Goal: Task Accomplishment & Management: Manage account settings

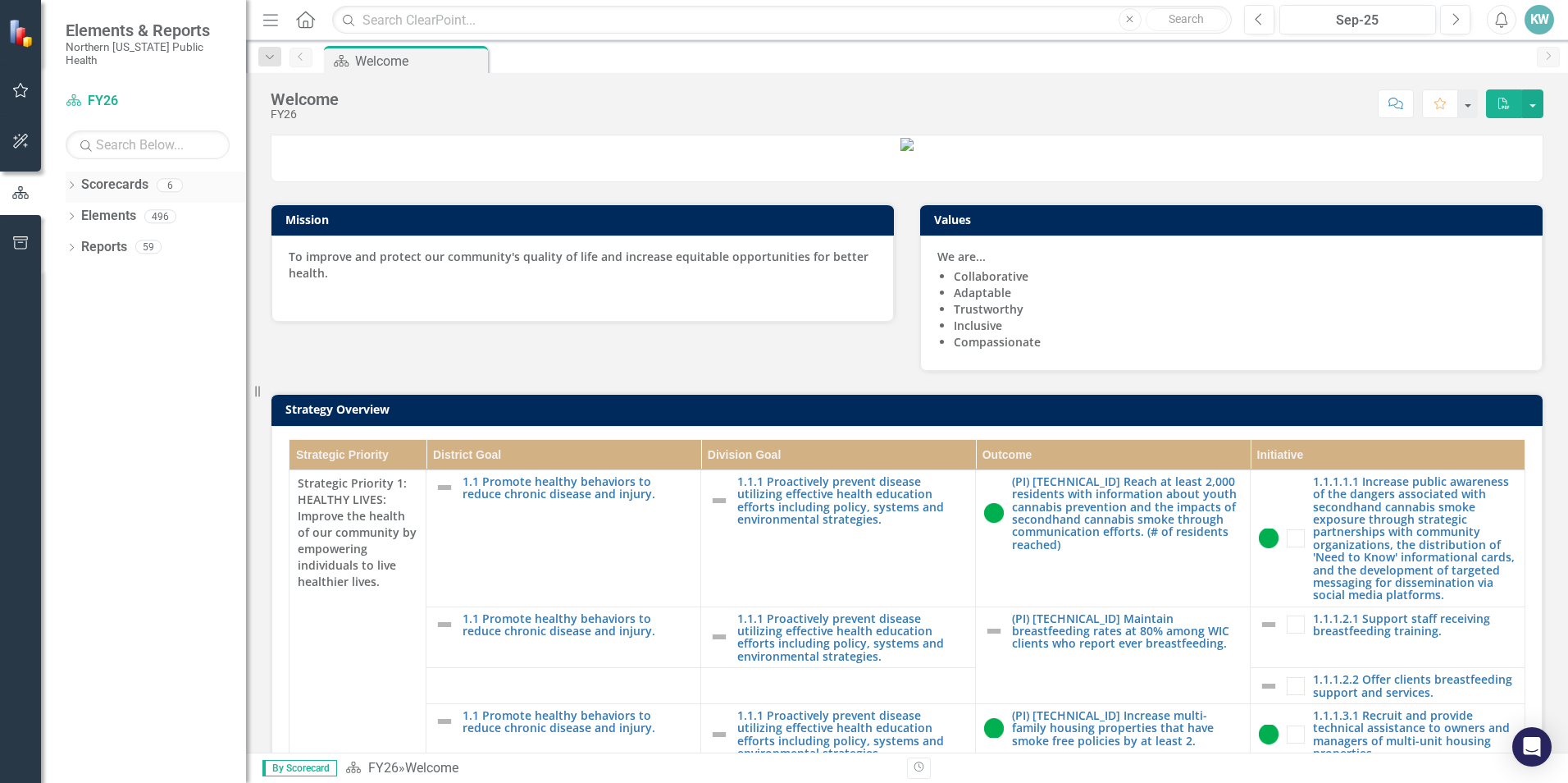
click at [139, 178] on link "Scorecards" at bounding box center [114, 184] width 67 height 19
click at [22, 94] on icon "button" at bounding box center [21, 90] width 18 height 13
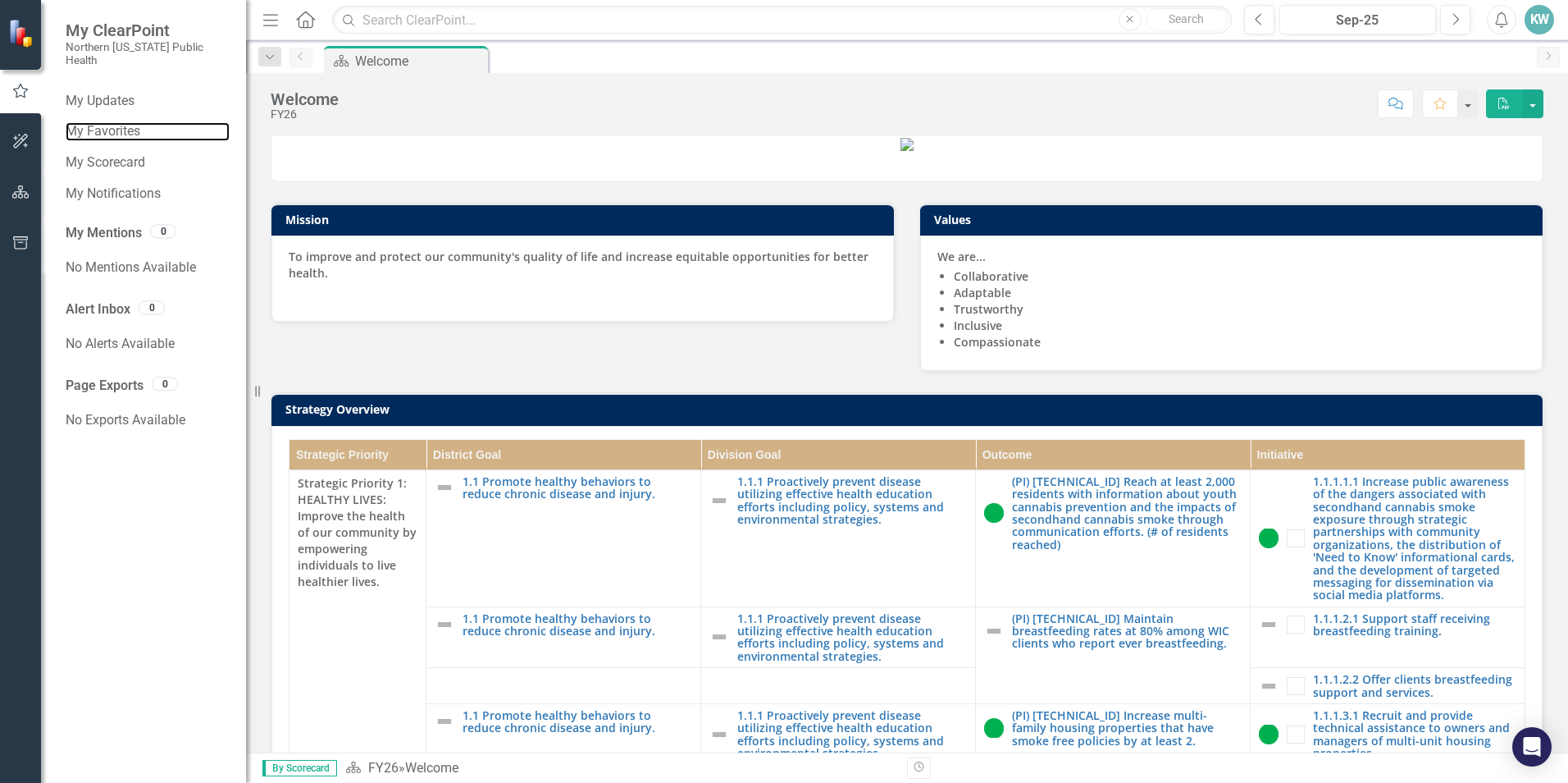
drag, startPoint x: 96, startPoint y: 113, endPoint x: 1245, endPoint y: 46, distance: 1151.0
click at [96, 122] on link "My Favorites" at bounding box center [147, 131] width 164 height 19
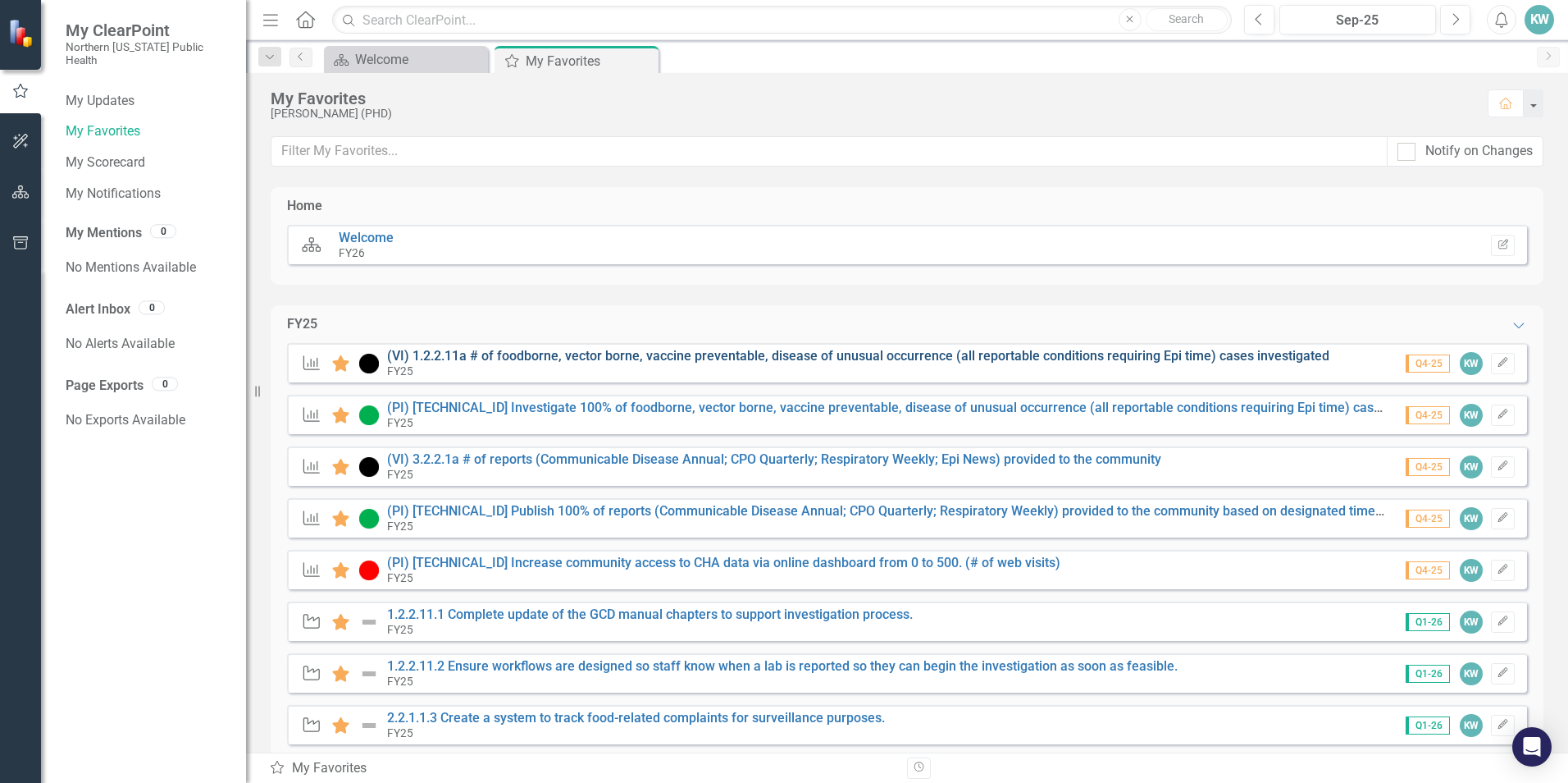
click at [559, 358] on link "(VI) 1.2.2.11a # of foodborne, vector borne, vaccine preventable, disease of un…" at bounding box center [858, 356] width 943 height 16
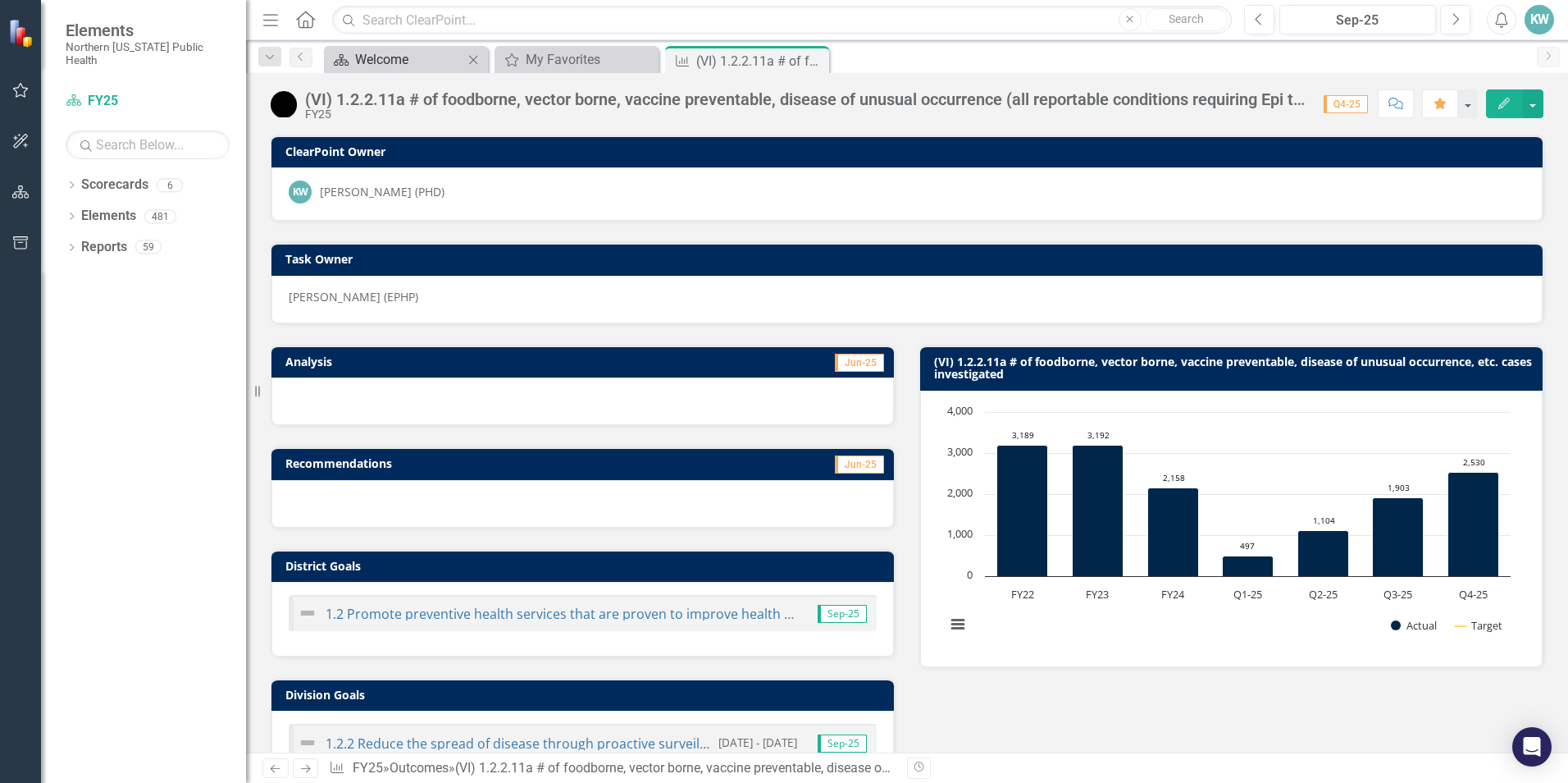
click at [420, 63] on div "Welcome" at bounding box center [409, 59] width 108 height 20
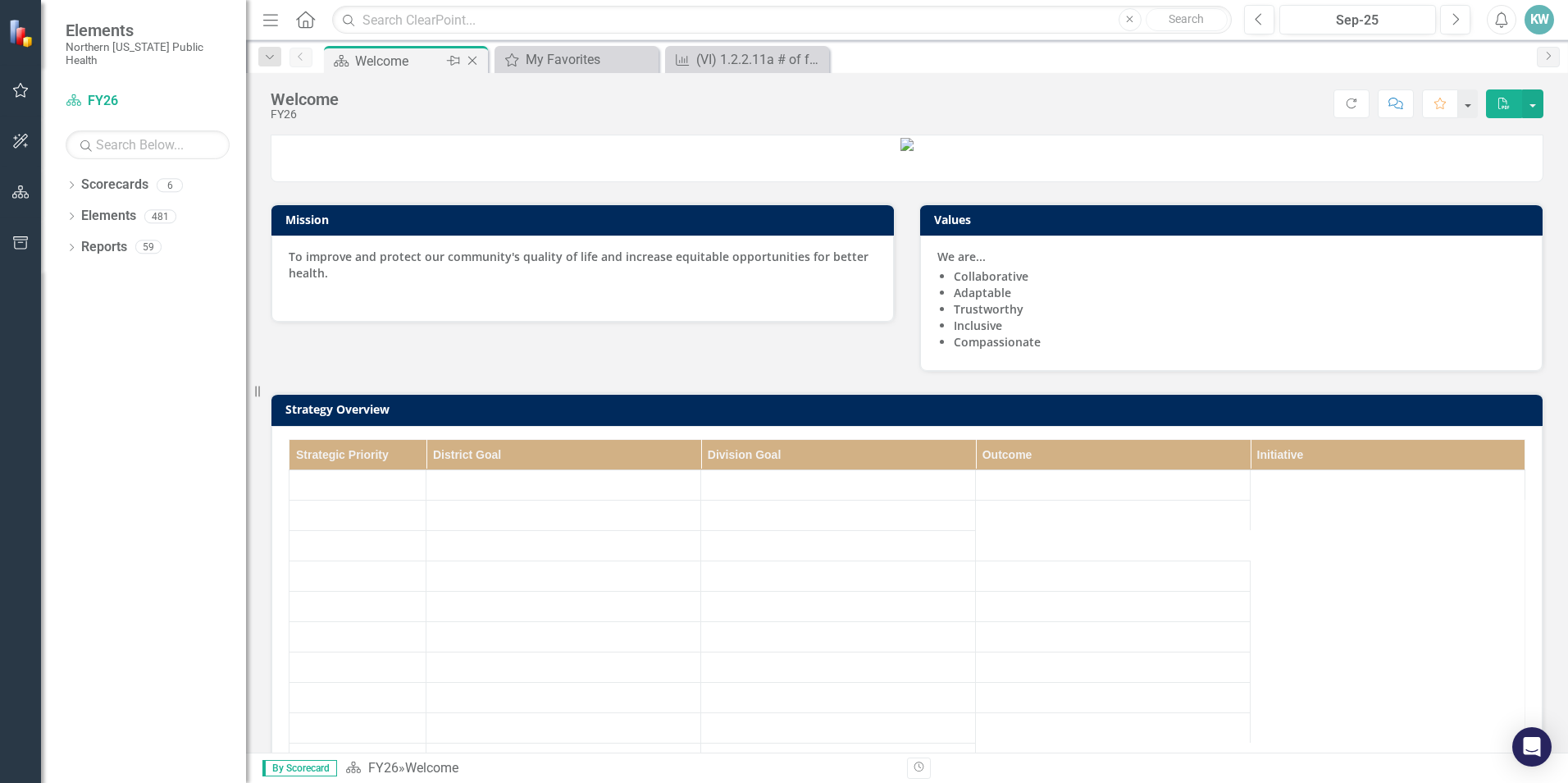
drag, startPoint x: 420, startPoint y: 63, endPoint x: 442, endPoint y: 63, distance: 22.0
click at [442, 63] on div "Pin" at bounding box center [451, 60] width 20 height 20
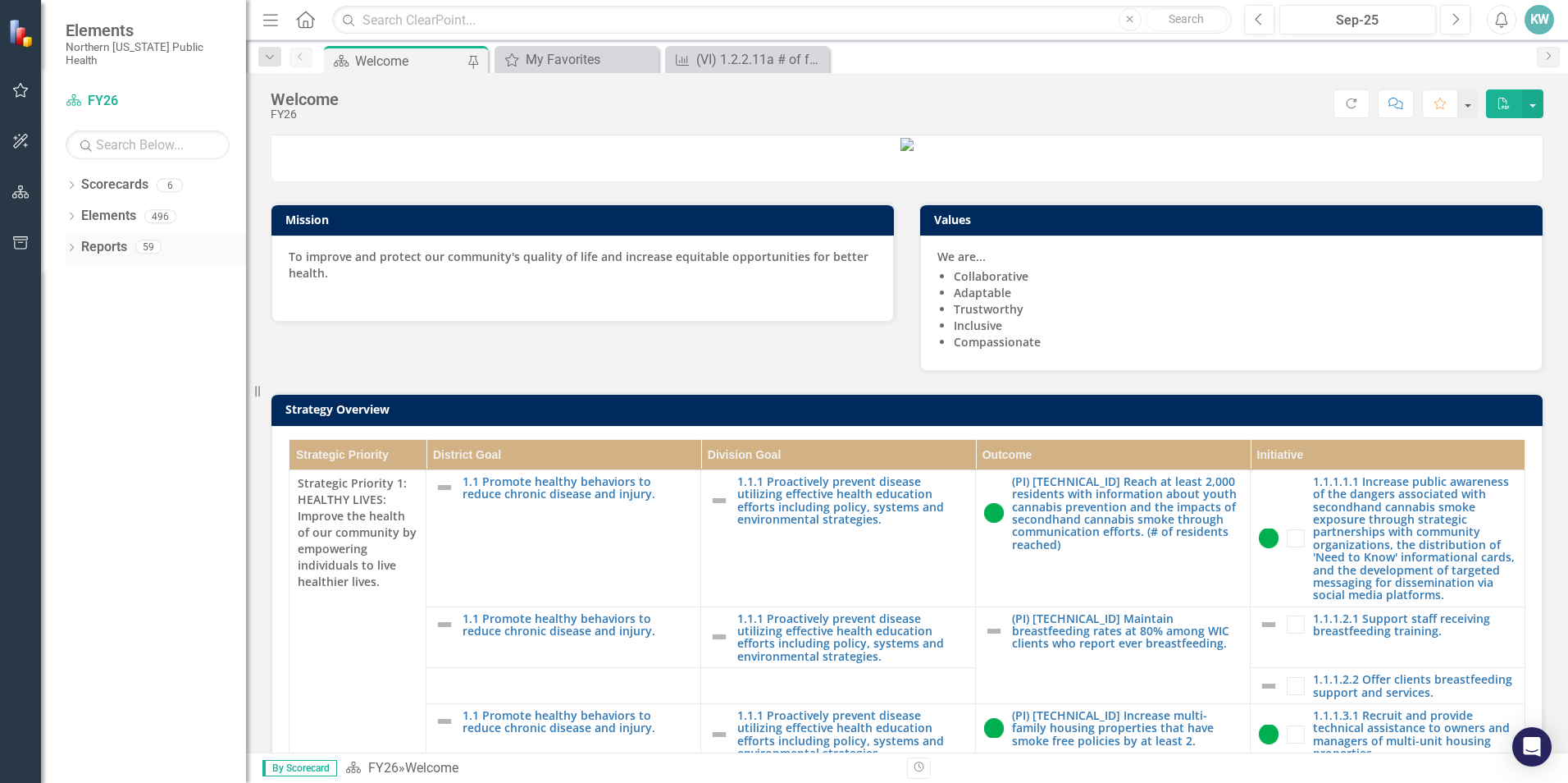
click at [112, 239] on link "Reports" at bounding box center [103, 247] width 46 height 19
click at [69, 245] on icon "Dropdown" at bounding box center [71, 249] width 12 height 9
click at [80, 454] on icon at bounding box center [79, 458] width 4 height 8
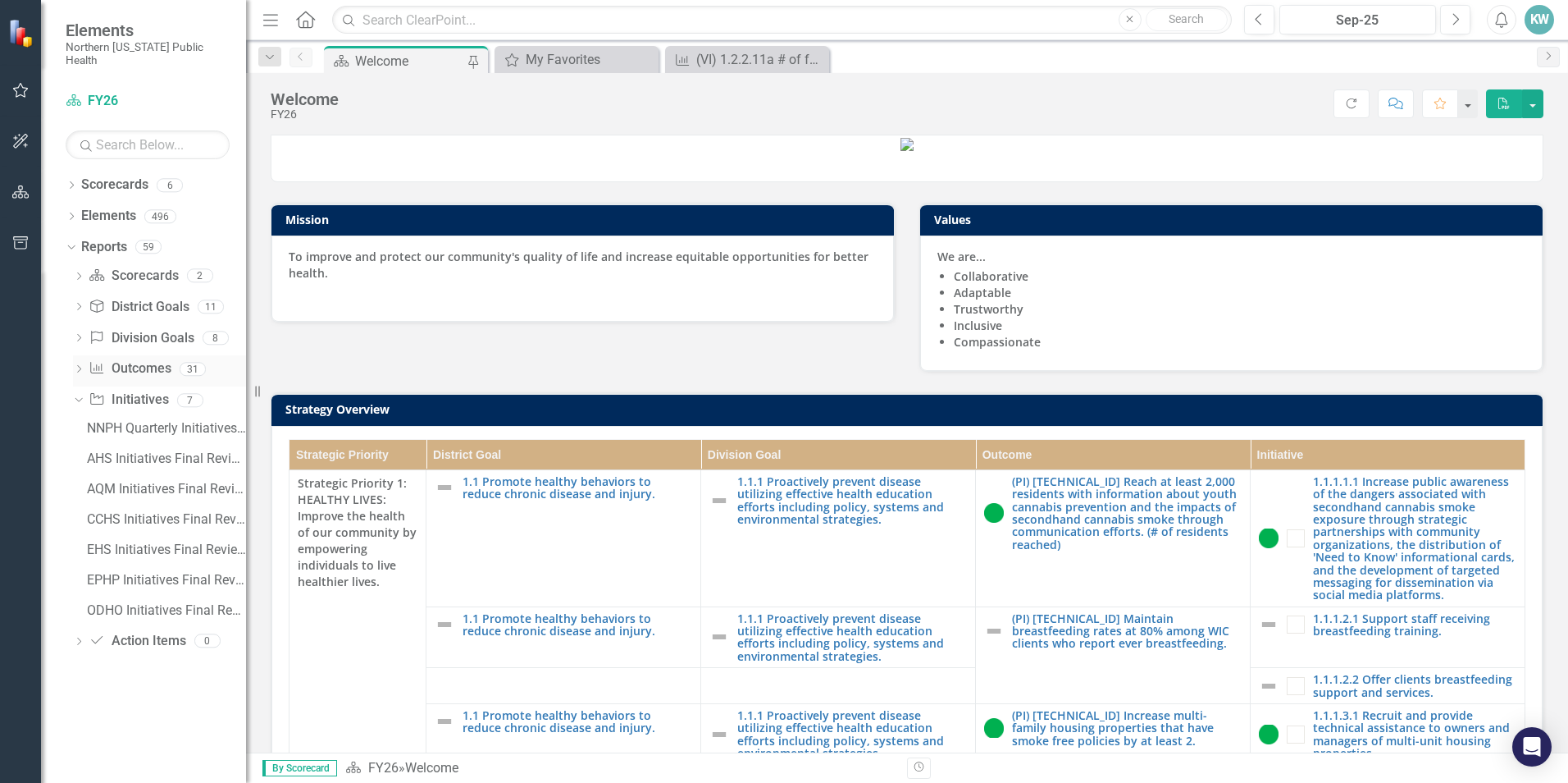
click at [79, 365] on icon at bounding box center [79, 369] width 4 height 8
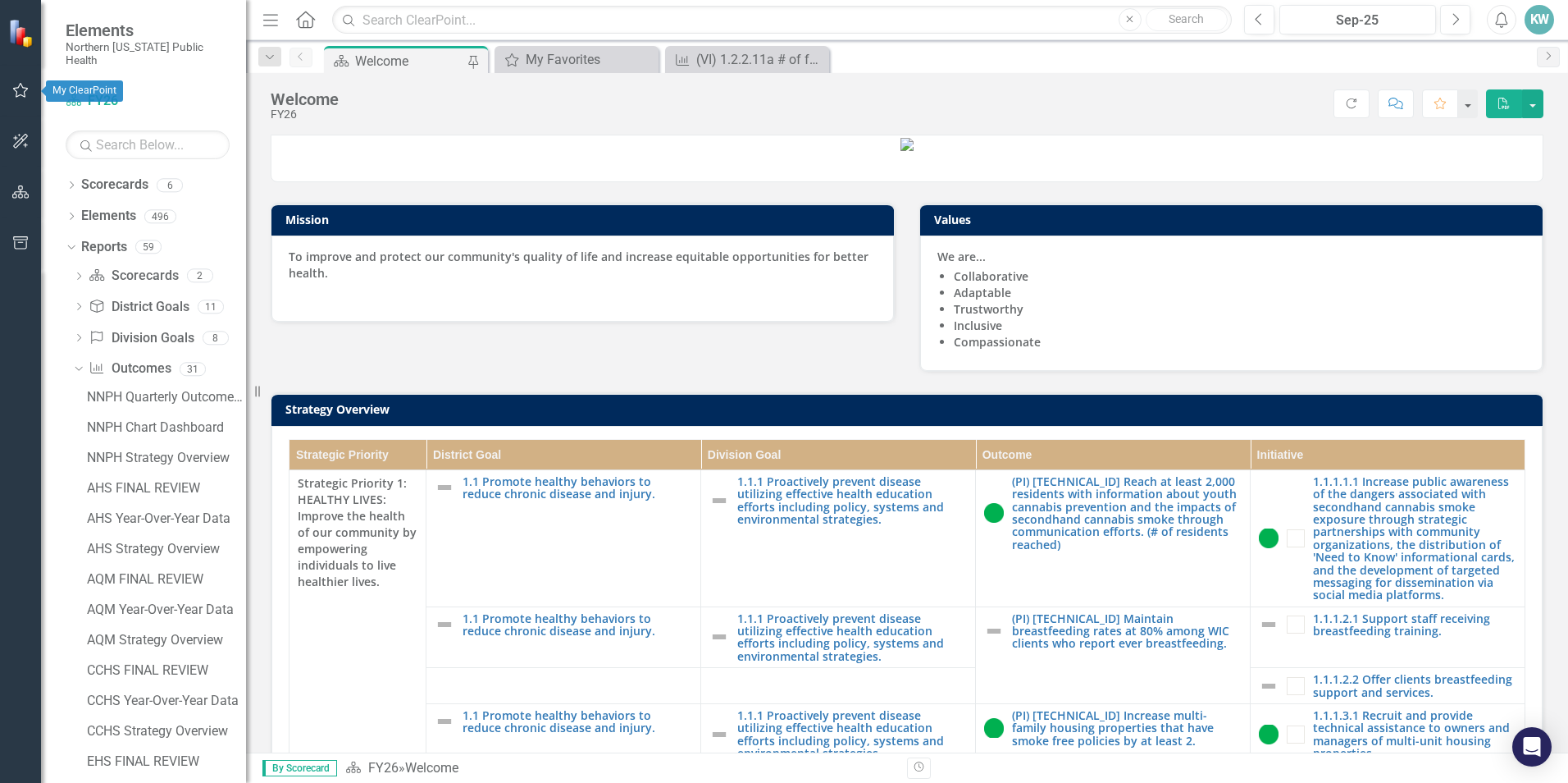
click at [25, 95] on icon "button" at bounding box center [21, 90] width 18 height 13
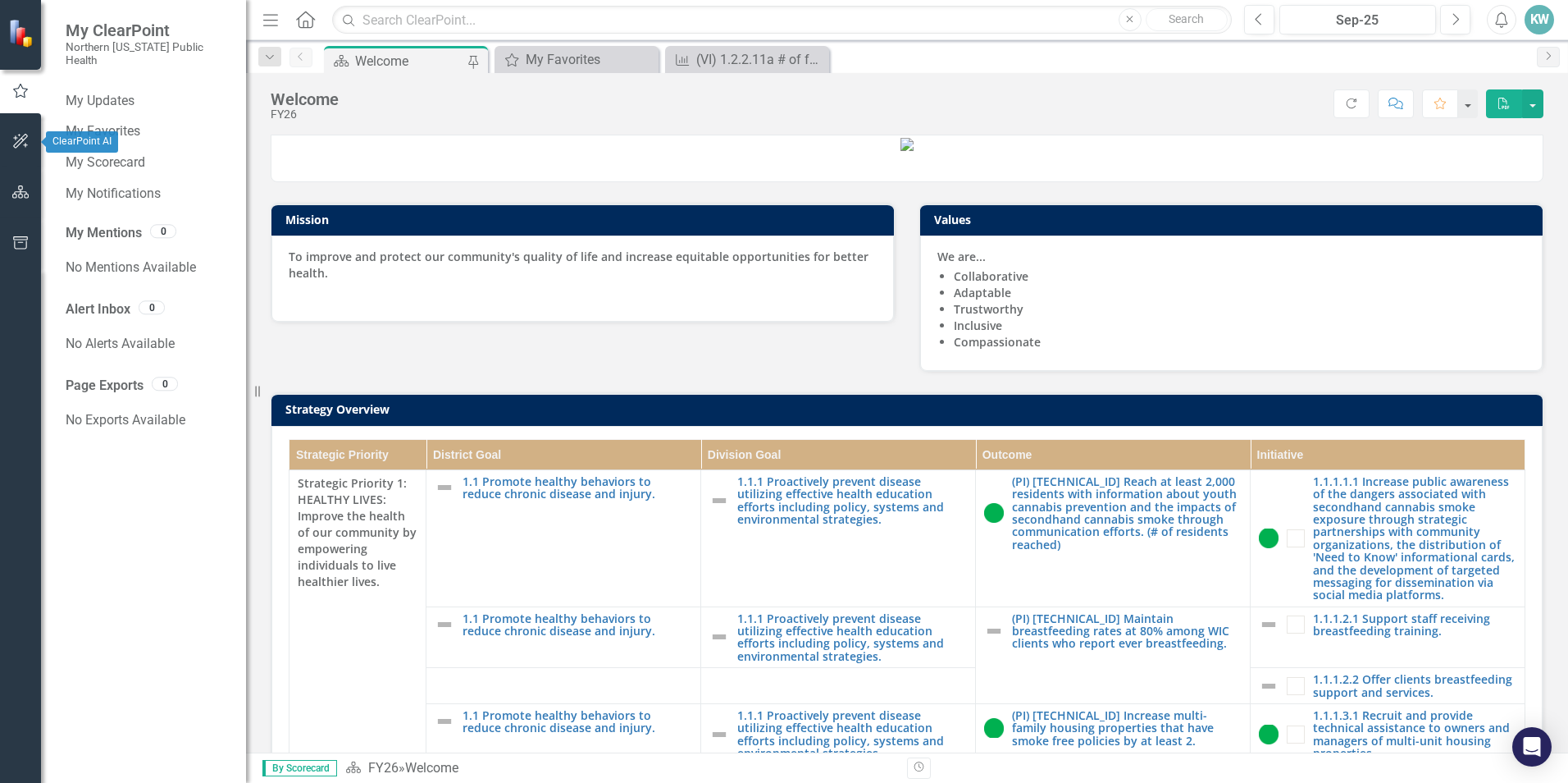
click at [15, 143] on icon "button" at bounding box center [21, 140] width 18 height 13
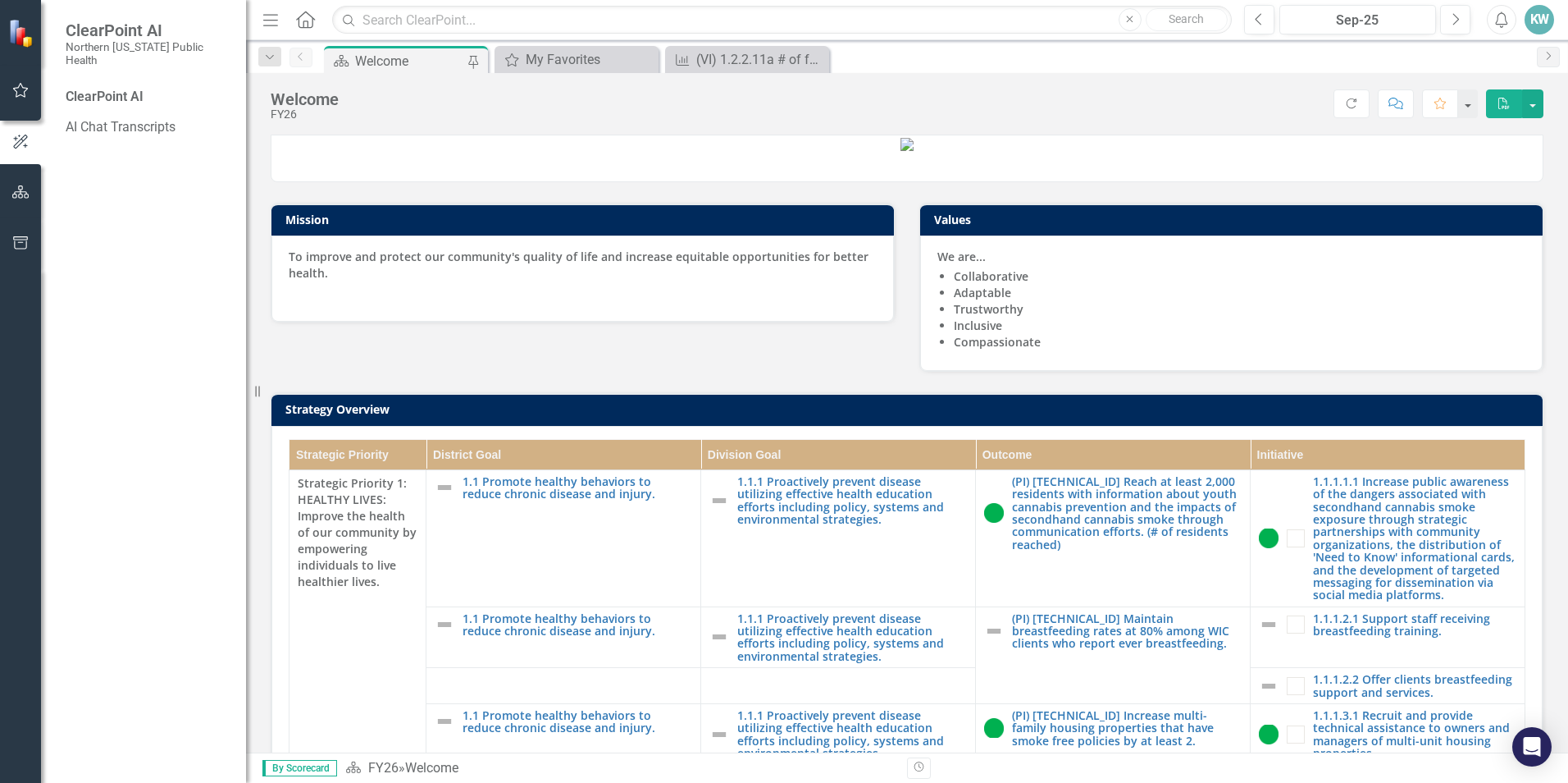
click at [0, 208] on html "ClearPoint AI Northern [US_STATE] Public Health ClearPoint AI AI Chat Transcrip…" at bounding box center [784, 391] width 1568 height 783
click at [25, 196] on icon "button" at bounding box center [21, 191] width 18 height 13
click at [24, 243] on icon "button" at bounding box center [21, 242] width 18 height 13
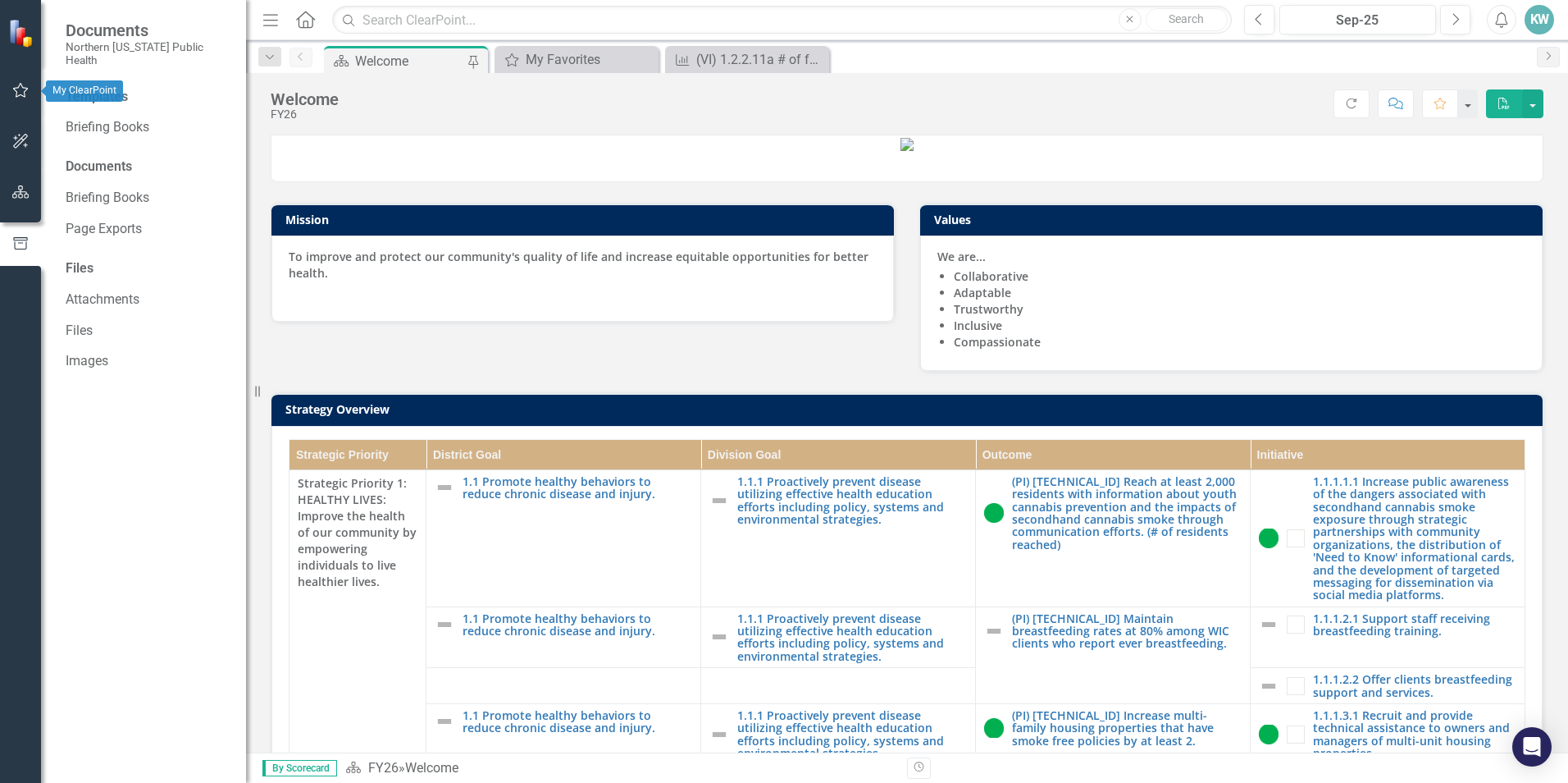
click at [18, 88] on icon "button" at bounding box center [20, 90] width 16 height 15
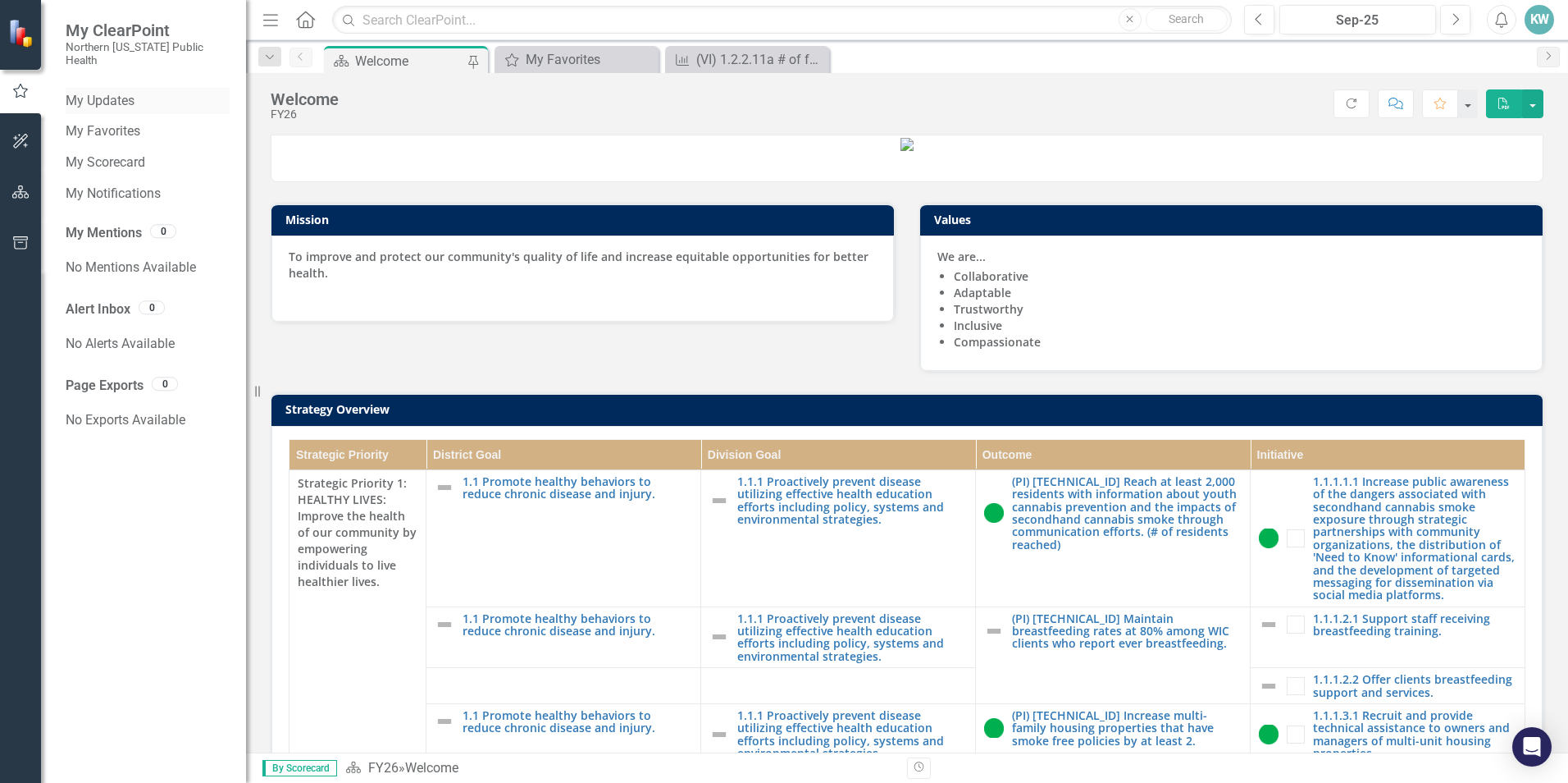
click at [132, 92] on link "My Updates" at bounding box center [147, 100] width 164 height 19
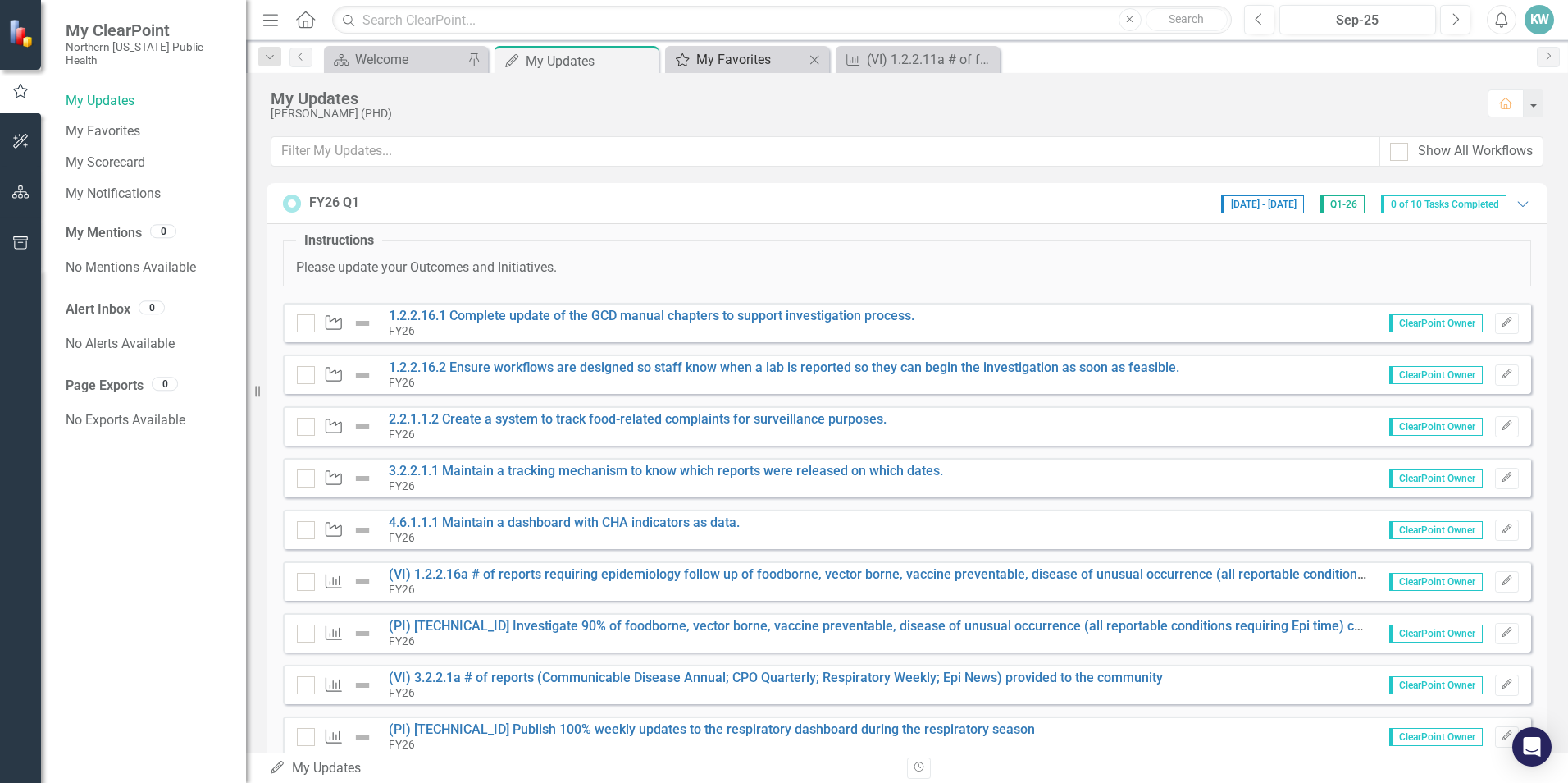
click at [778, 54] on div "My Favorites" at bounding box center [750, 59] width 108 height 20
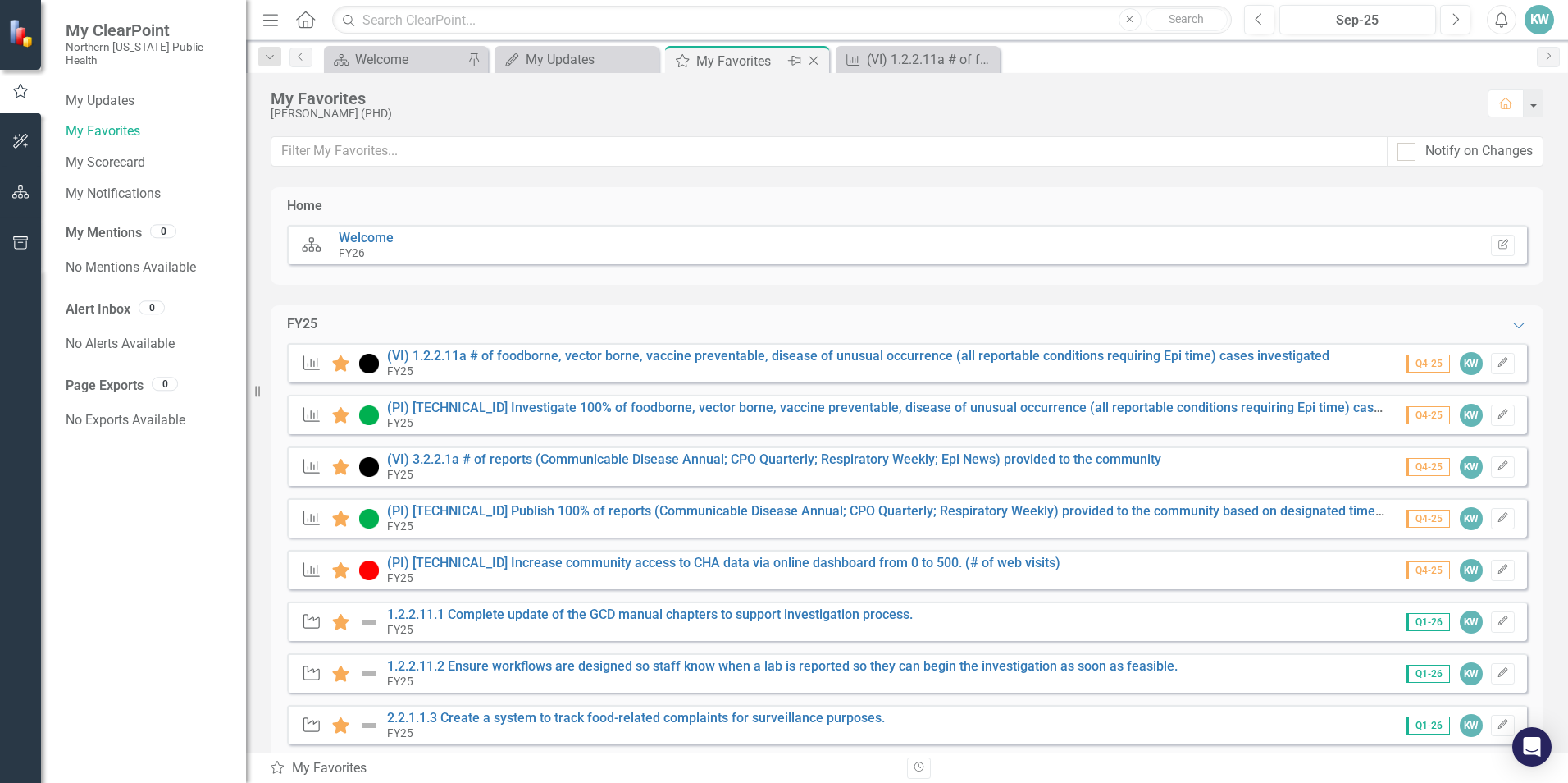
click at [814, 54] on div "Close" at bounding box center [814, 60] width 20 height 20
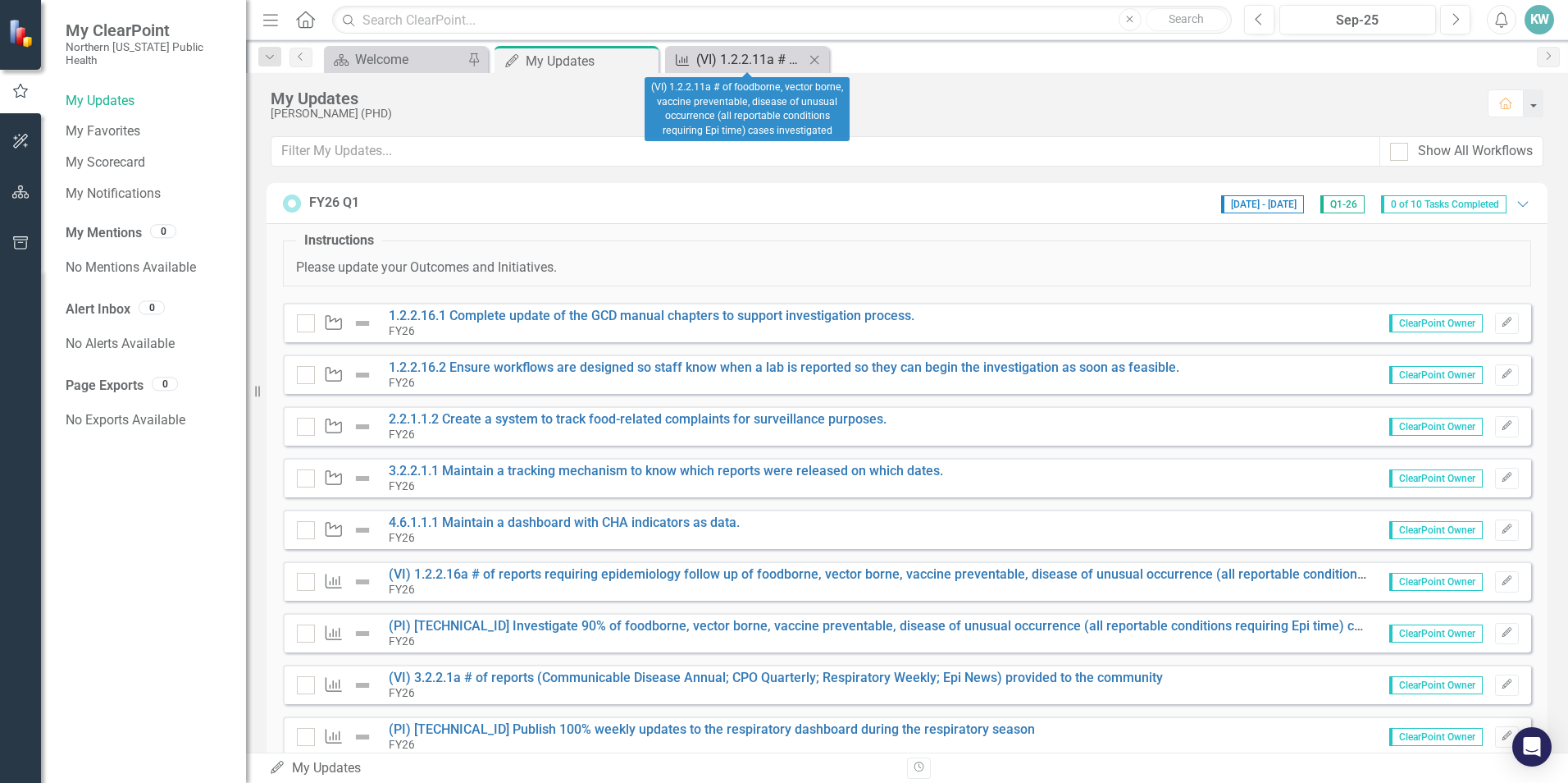
click at [794, 64] on div "(VI) 1.2.2.11a # of foodborne, vector borne, vaccine preventable, disease of un…" at bounding box center [750, 59] width 108 height 20
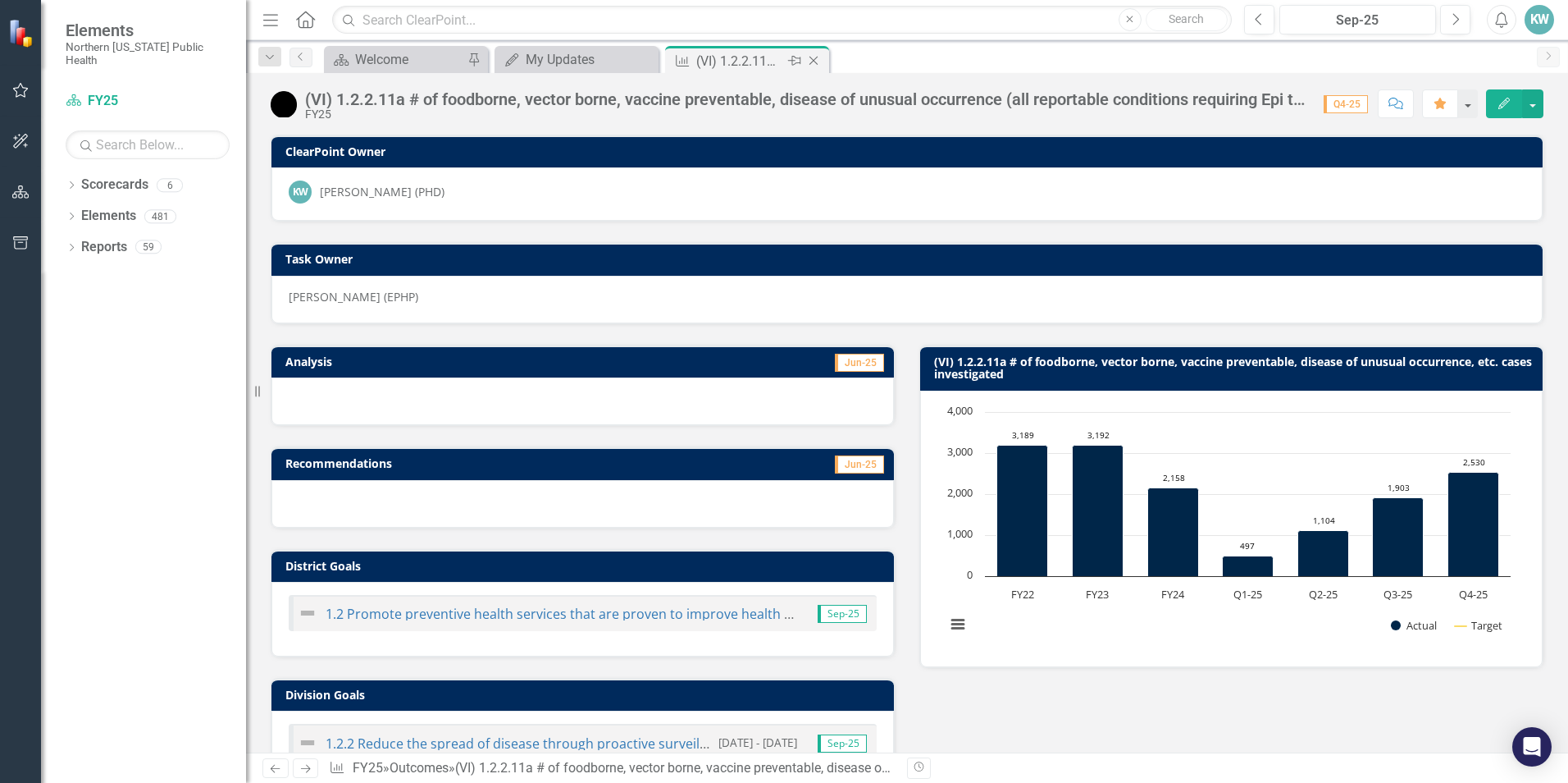
click at [814, 55] on icon "Close" at bounding box center [813, 60] width 17 height 13
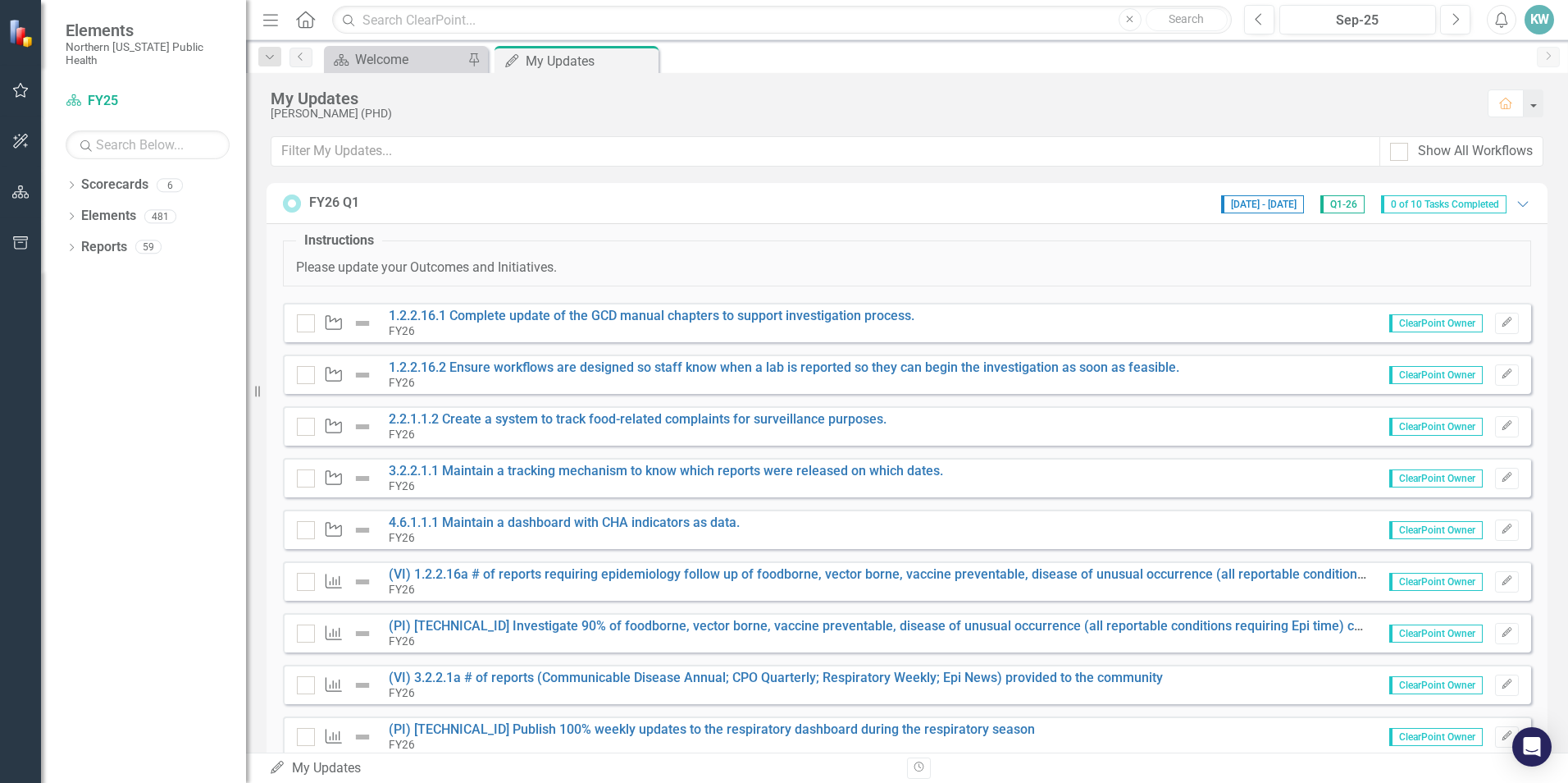
click at [893, 562] on div "Outcome (VI) 1.2.2.16a # of reports requiring epidemiology follow up of foodbor…" at bounding box center [907, 580] width 1248 height 39
click at [893, 570] on link "(VI) 1.2.2.16a # of reports requiring epidemiology follow up of foodborne, vect…" at bounding box center [988, 573] width 1198 height 16
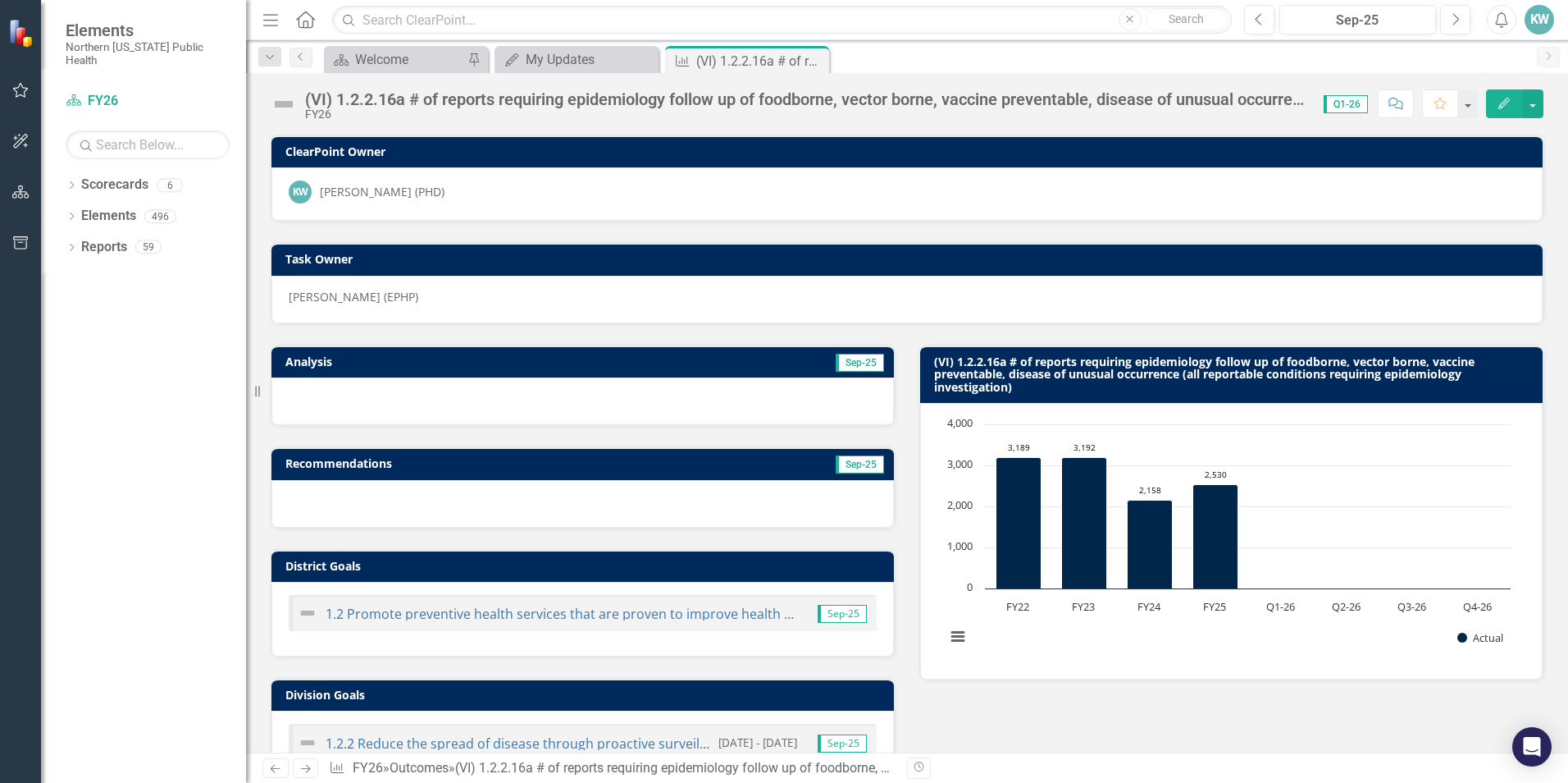
click at [1264, 95] on div "(VI) 1.2.2.16a # of reports requiring epidemiology follow up of foodborne, vect…" at bounding box center [806, 99] width 1002 height 19
click at [1499, 102] on icon "Edit" at bounding box center [1504, 103] width 15 height 12
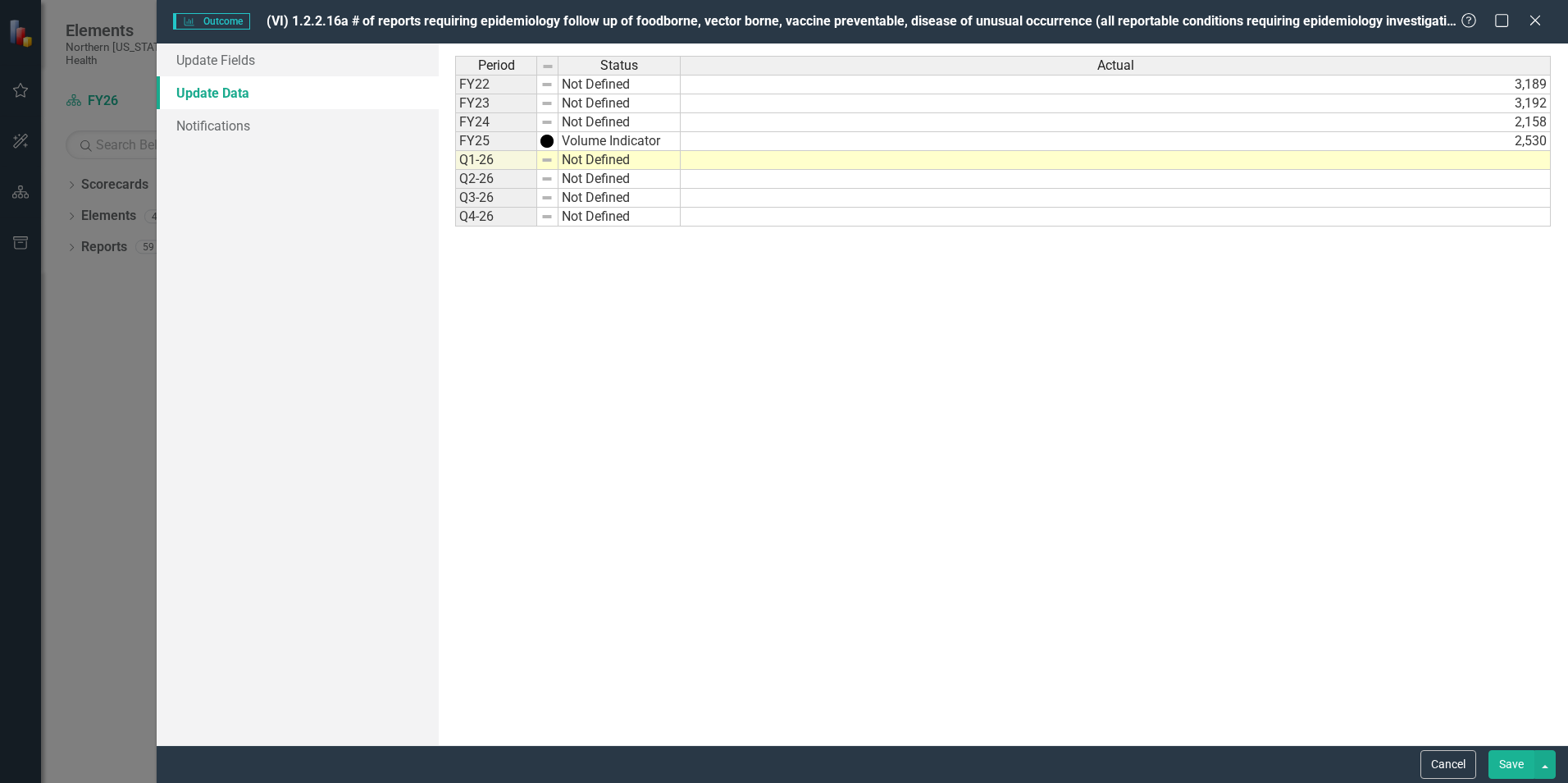
click at [597, 166] on td "Not Defined" at bounding box center [619, 160] width 122 height 19
click at [548, 166] on img at bounding box center [546, 159] width 13 height 13
click at [579, 164] on td "Not Defined" at bounding box center [619, 160] width 122 height 19
type textarea "Volume Indicator"
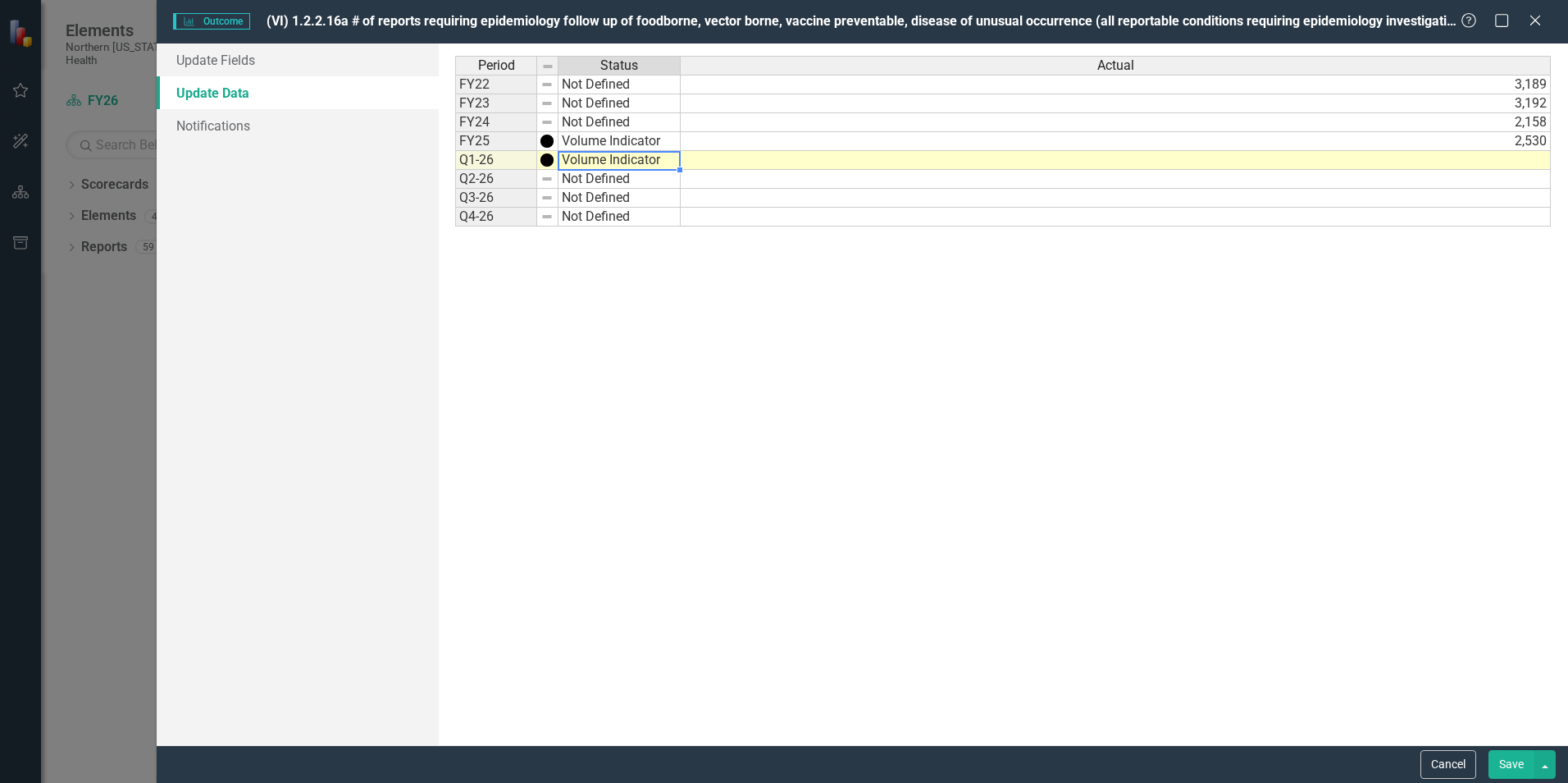
click at [630, 246] on div "Period Status Actual FY22 Not Defined 3,189 FY23 Not Defined 3,192 FY24 Not Def…" at bounding box center [1003, 394] width 1096 height 677
click at [1056, 163] on td at bounding box center [1116, 160] width 871 height 19
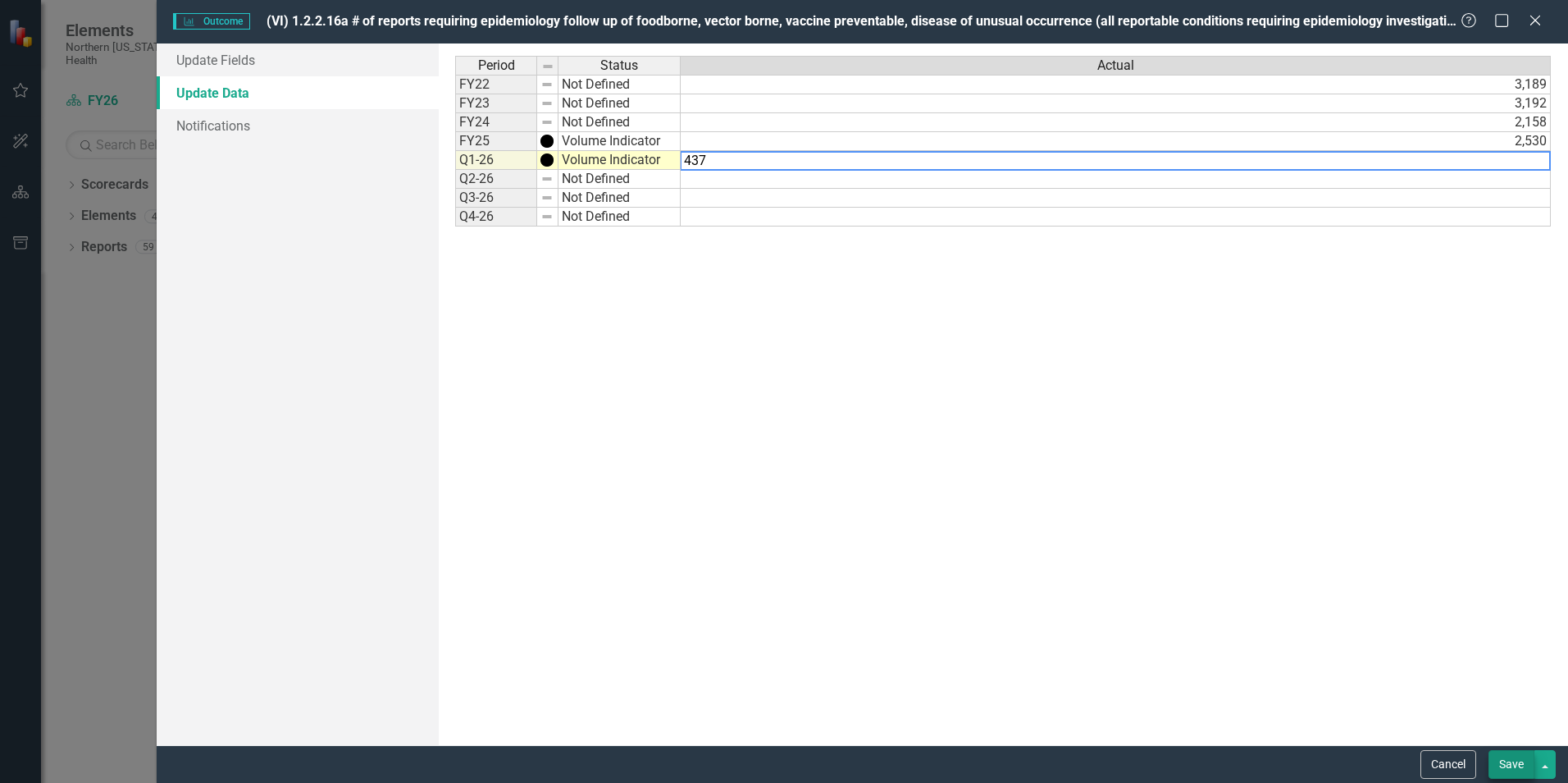
type textarea "437"
click at [1504, 764] on button "Save" at bounding box center [1511, 763] width 46 height 28
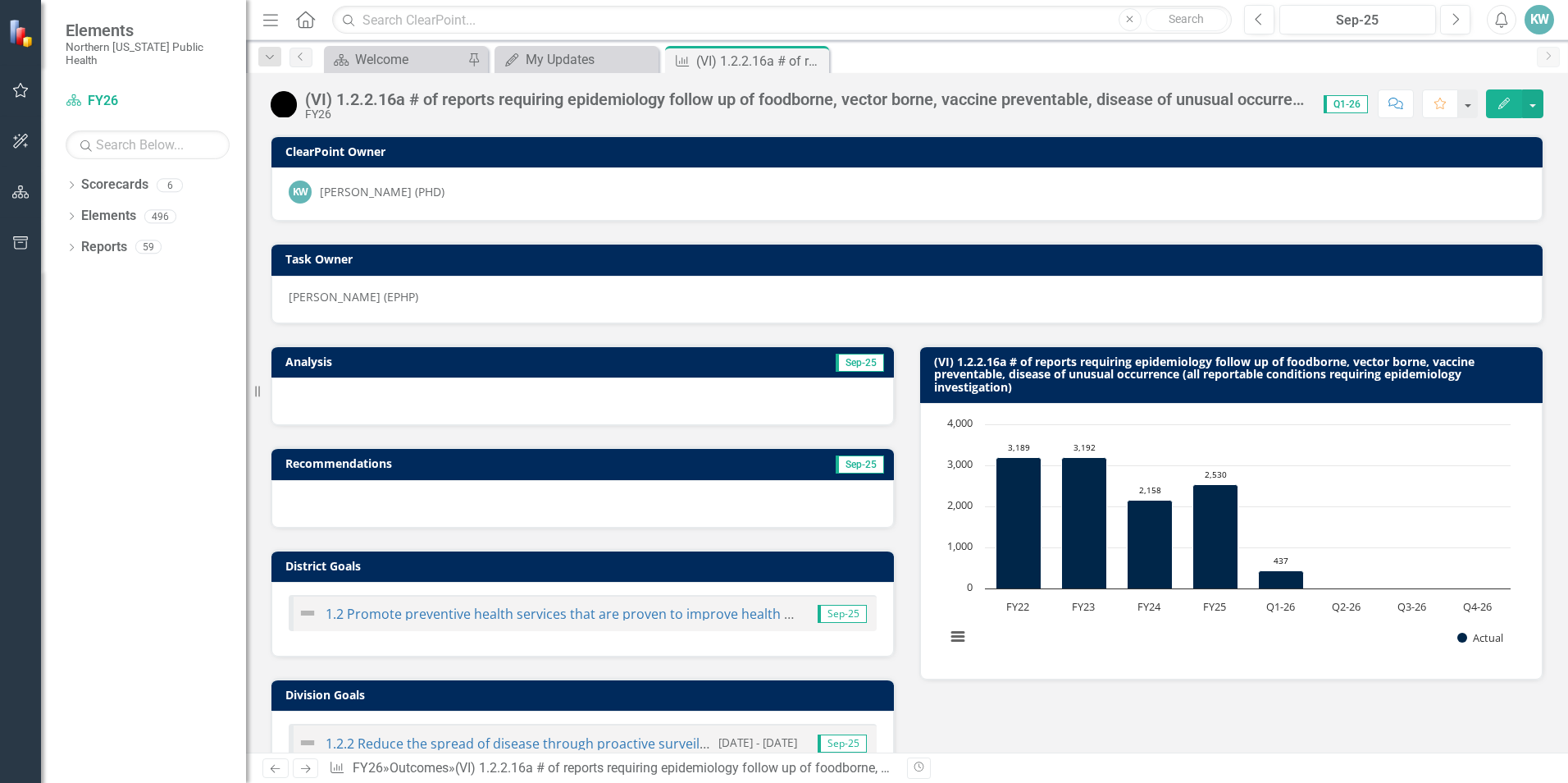
click at [849, 365] on span "Sep-25" at bounding box center [860, 363] width 49 height 19
click at [577, 59] on div "My Updates" at bounding box center [579, 59] width 108 height 20
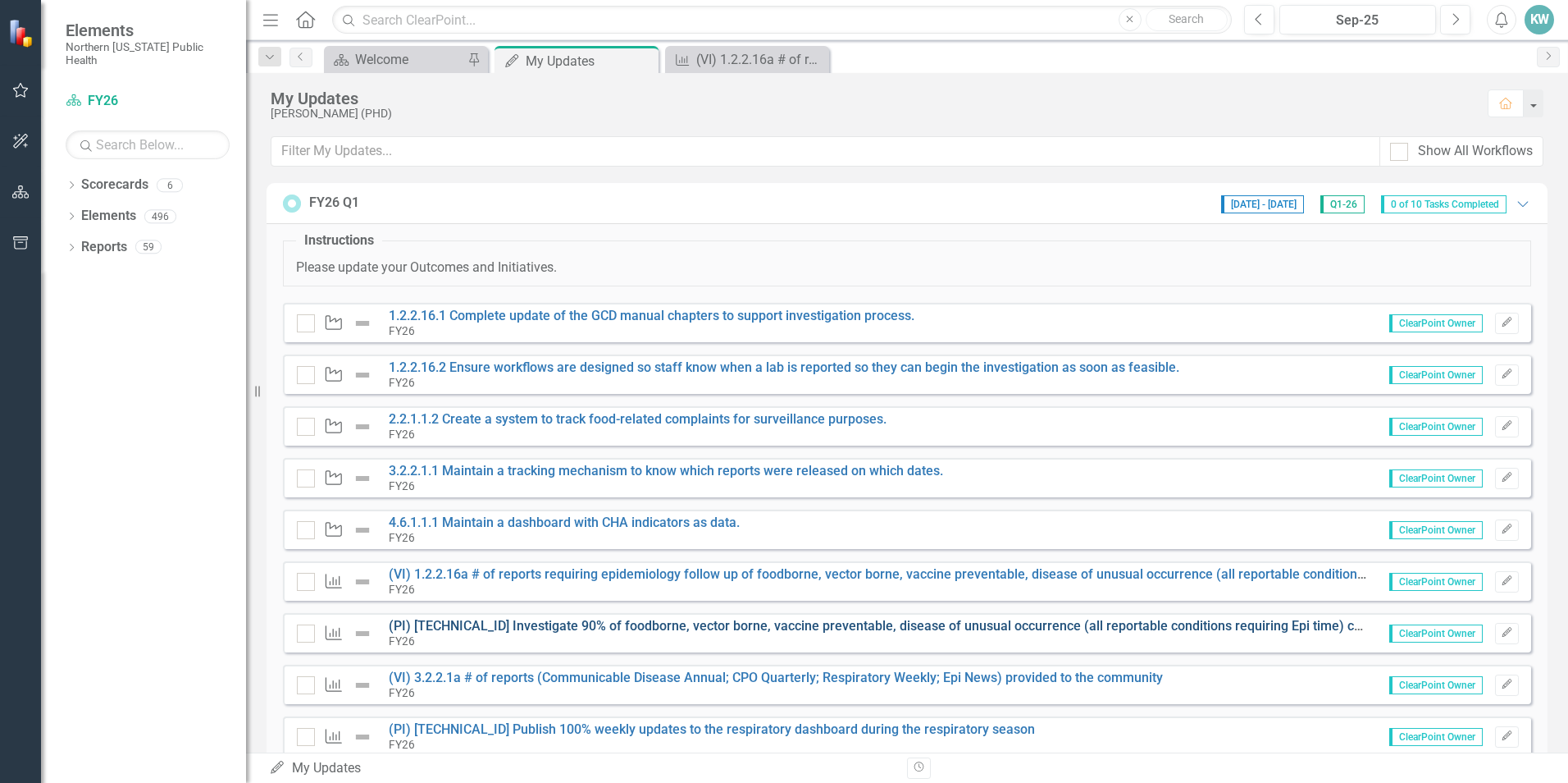
click at [705, 622] on link "(PI) [TECHNICAL_ID] Investigate 90% of foodborne, vector borne, vaccine prevent…" at bounding box center [991, 625] width 1203 height 16
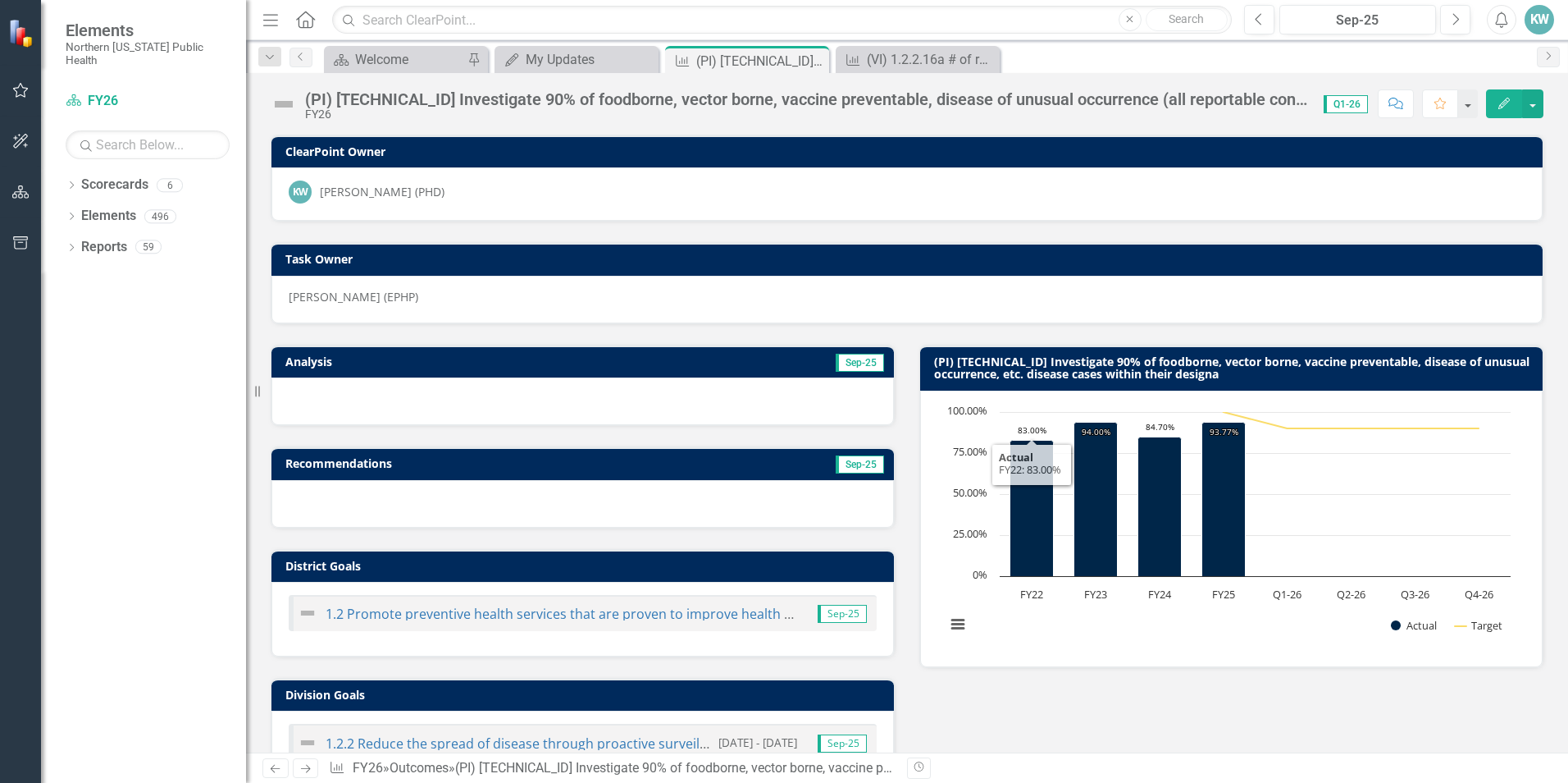
click at [1506, 111] on button "Edit" at bounding box center [1504, 103] width 36 height 28
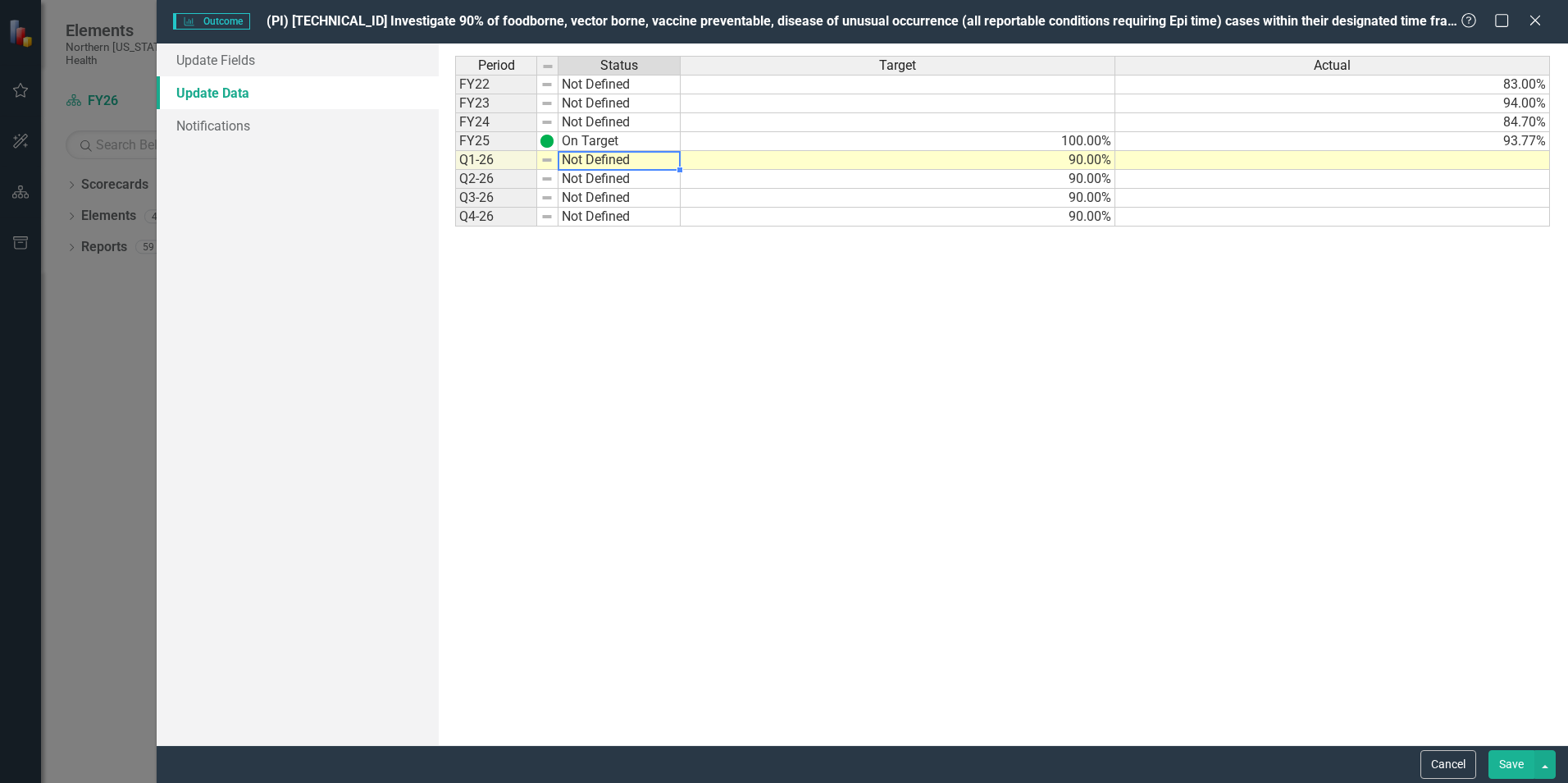
click at [602, 163] on td "Not Defined" at bounding box center [619, 160] width 122 height 19
click at [628, 158] on td "Not Defined" at bounding box center [619, 160] width 122 height 19
click at [546, 157] on img at bounding box center [546, 159] width 13 height 13
click at [549, 158] on img at bounding box center [546, 159] width 13 height 13
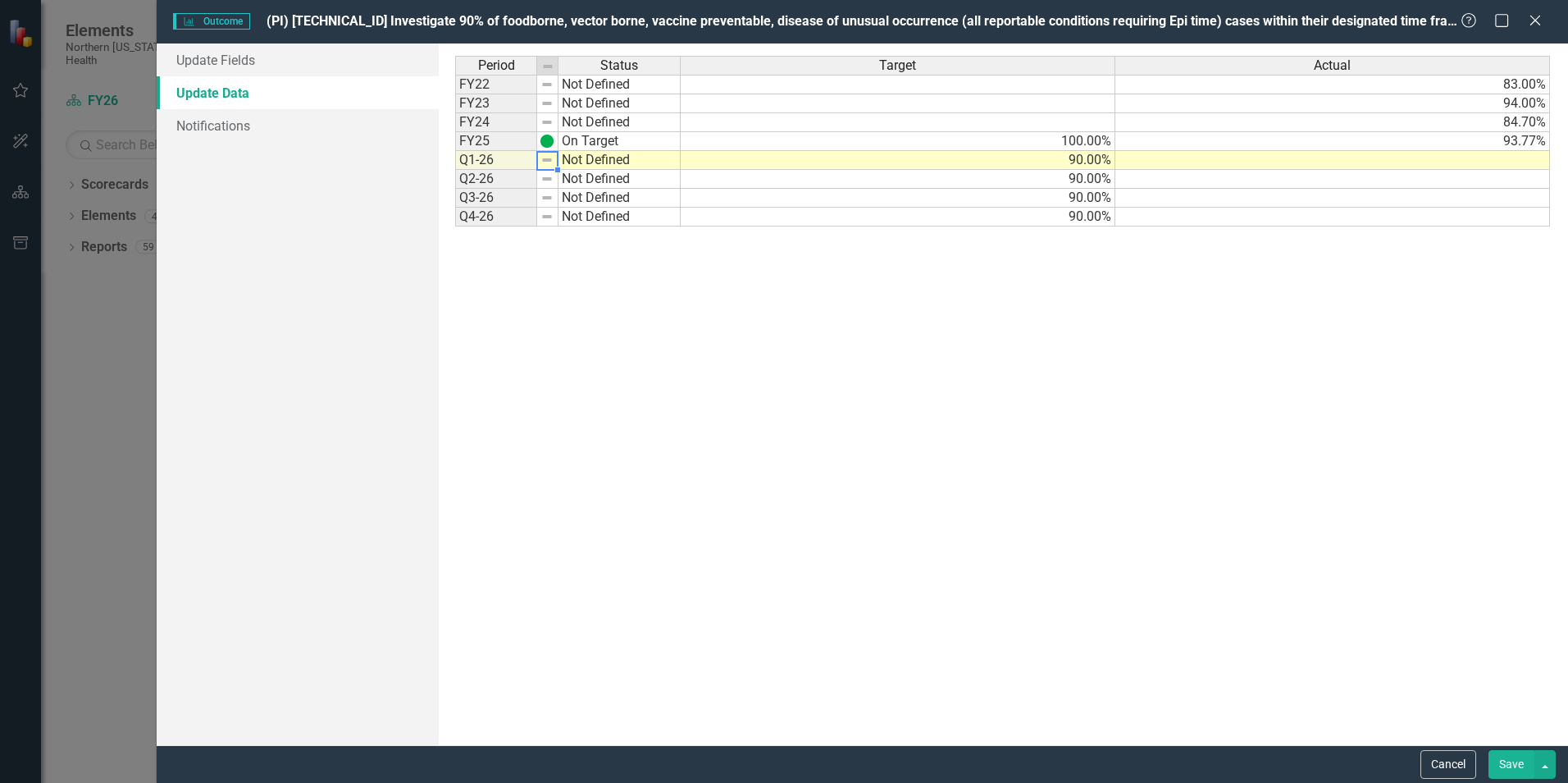
click at [588, 158] on td "Not Defined" at bounding box center [619, 160] width 122 height 19
click at [588, 158] on div "Period Status Target Actual FY22 Not Defined 83.00% FY23 Not Defined 94.00% FY2…" at bounding box center [1003, 394] width 1096 height 677
click at [588, 158] on td "Not Defined" at bounding box center [619, 160] width 122 height 19
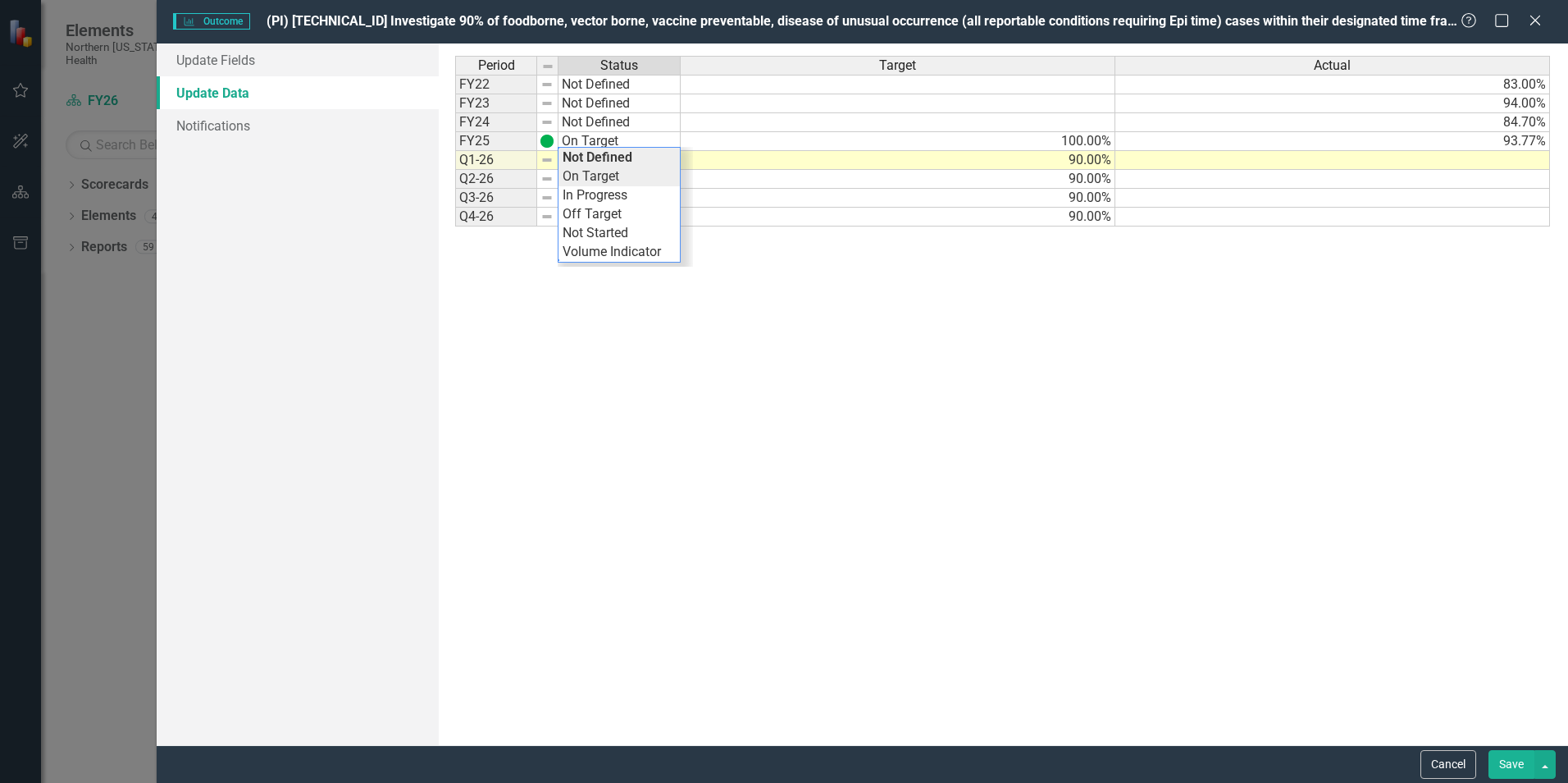
type textarea "On Target"
click at [605, 181] on div "Period Status Target Actual FY22 Not Defined 83.00% FY23 Not Defined 94.00% FY2…" at bounding box center [1003, 394] width 1096 height 677
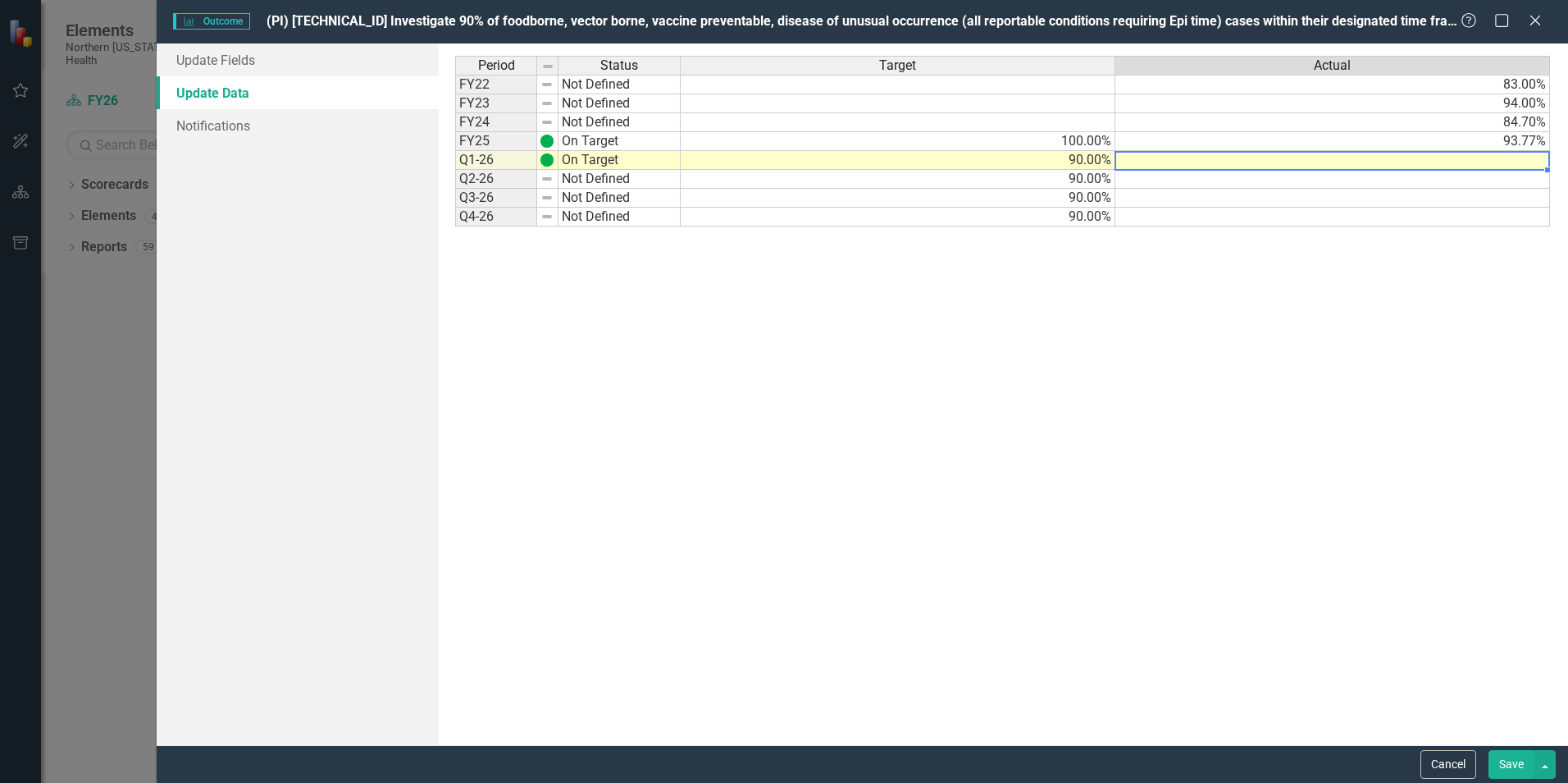
click at [1268, 158] on td at bounding box center [1333, 160] width 435 height 19
type textarea "93.14"
click at [1245, 386] on div "Period Status Target Actual FY22 Not Defined 83.00% FY23 Not Defined 94.00% FY2…" at bounding box center [1003, 394] width 1096 height 677
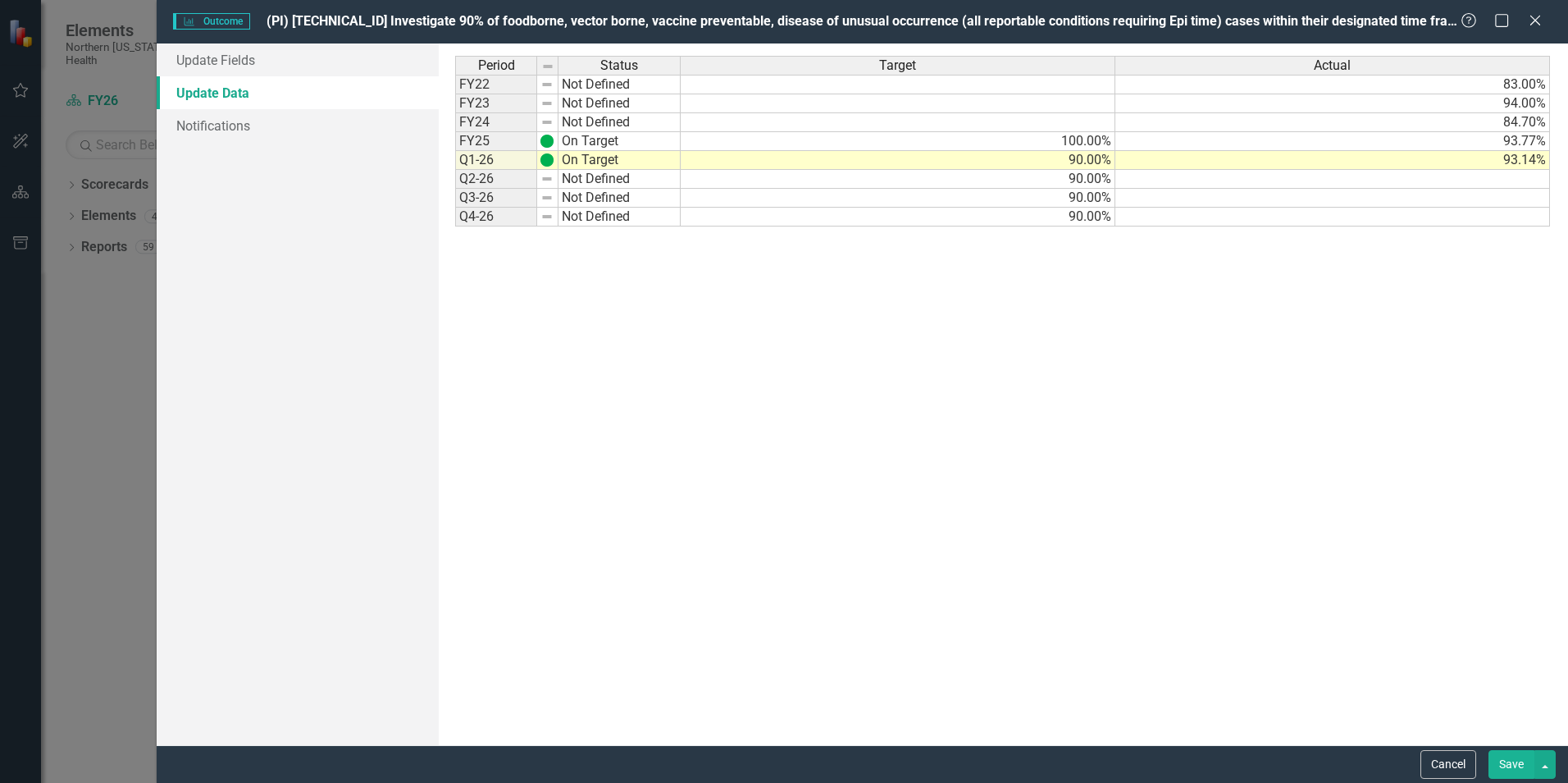
click at [1525, 759] on button "Save" at bounding box center [1511, 763] width 46 height 28
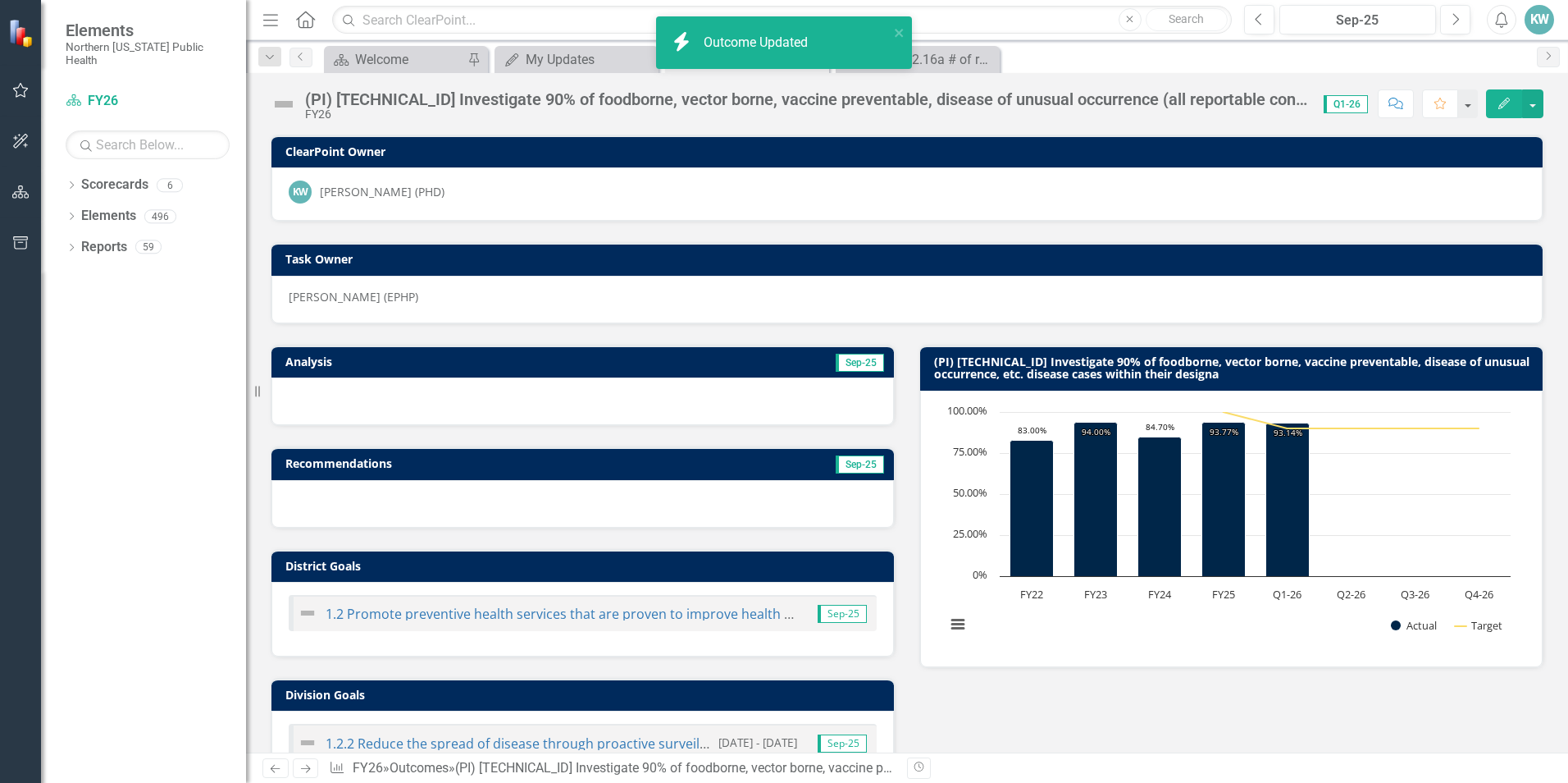
click at [566, 399] on div at bounding box center [582, 401] width 622 height 48
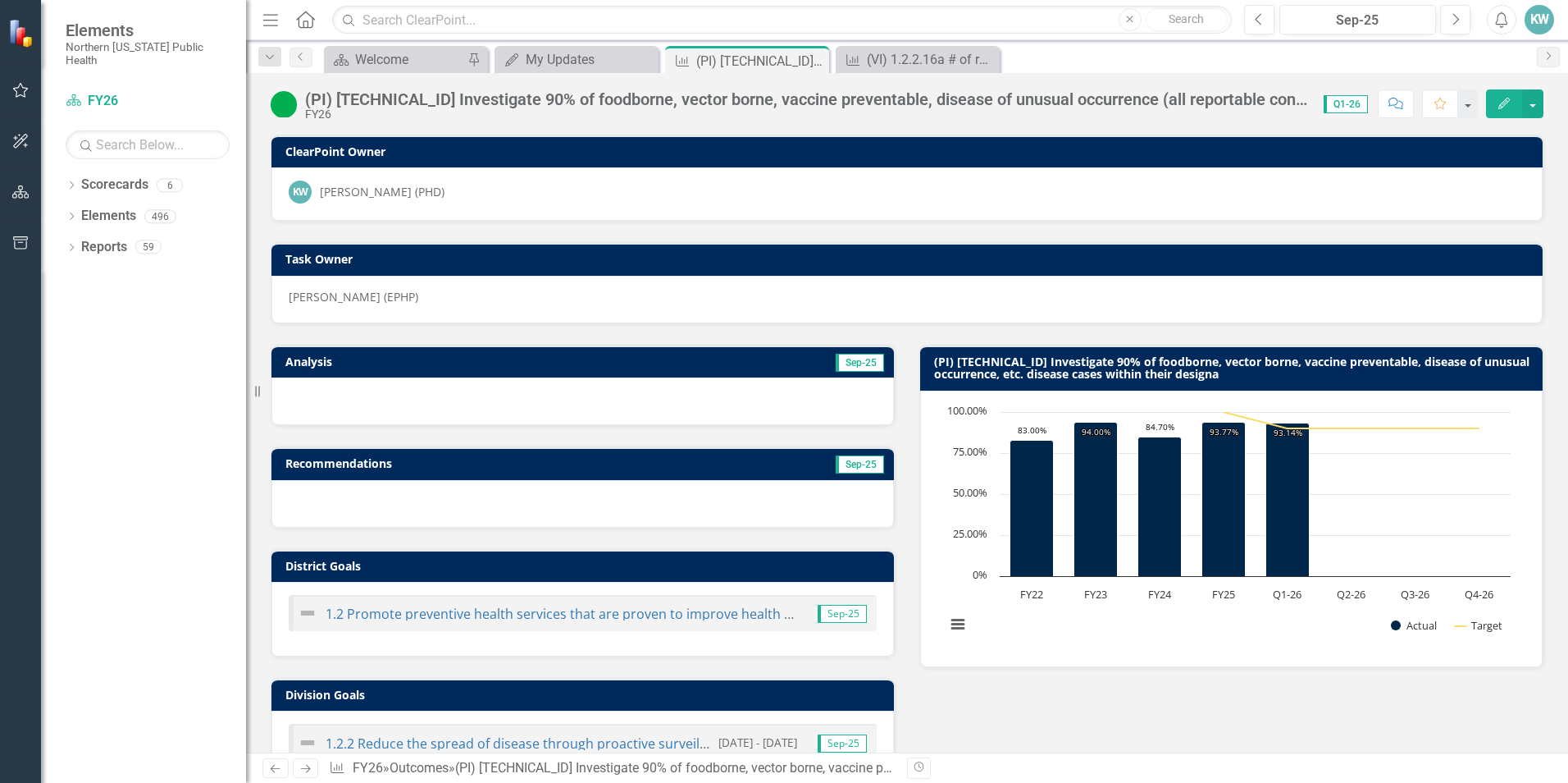
click at [866, 366] on span "Sep-25" at bounding box center [860, 363] width 49 height 19
click at [848, 466] on span "Sep-25" at bounding box center [860, 464] width 49 height 19
click at [1506, 107] on icon "Edit" at bounding box center [1504, 103] width 15 height 12
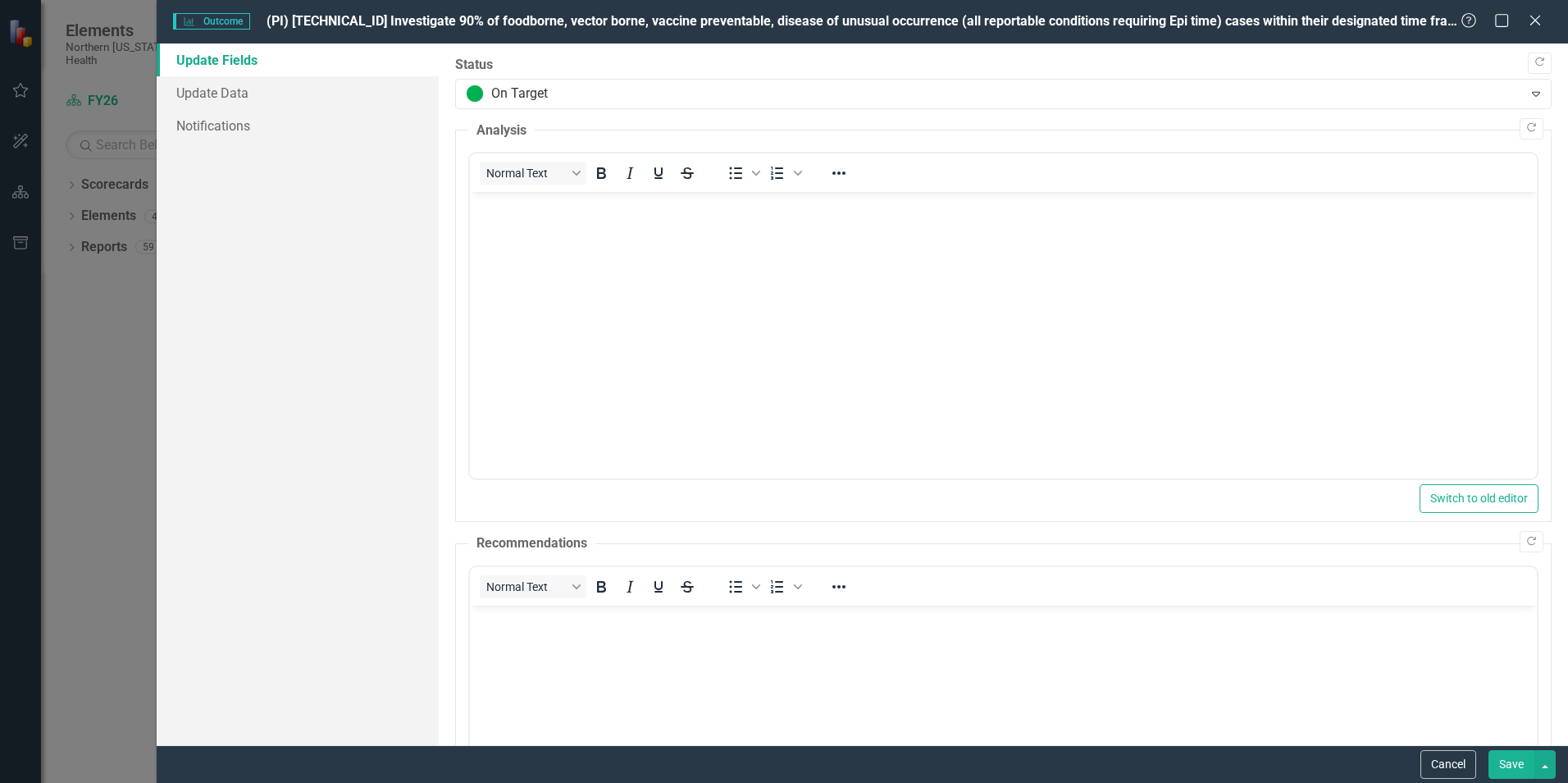
click at [796, 364] on body "Rich Text Area. Press ALT-0 for help." at bounding box center [1003, 315] width 1067 height 246
click at [1512, 762] on button "Save" at bounding box center [1511, 763] width 46 height 28
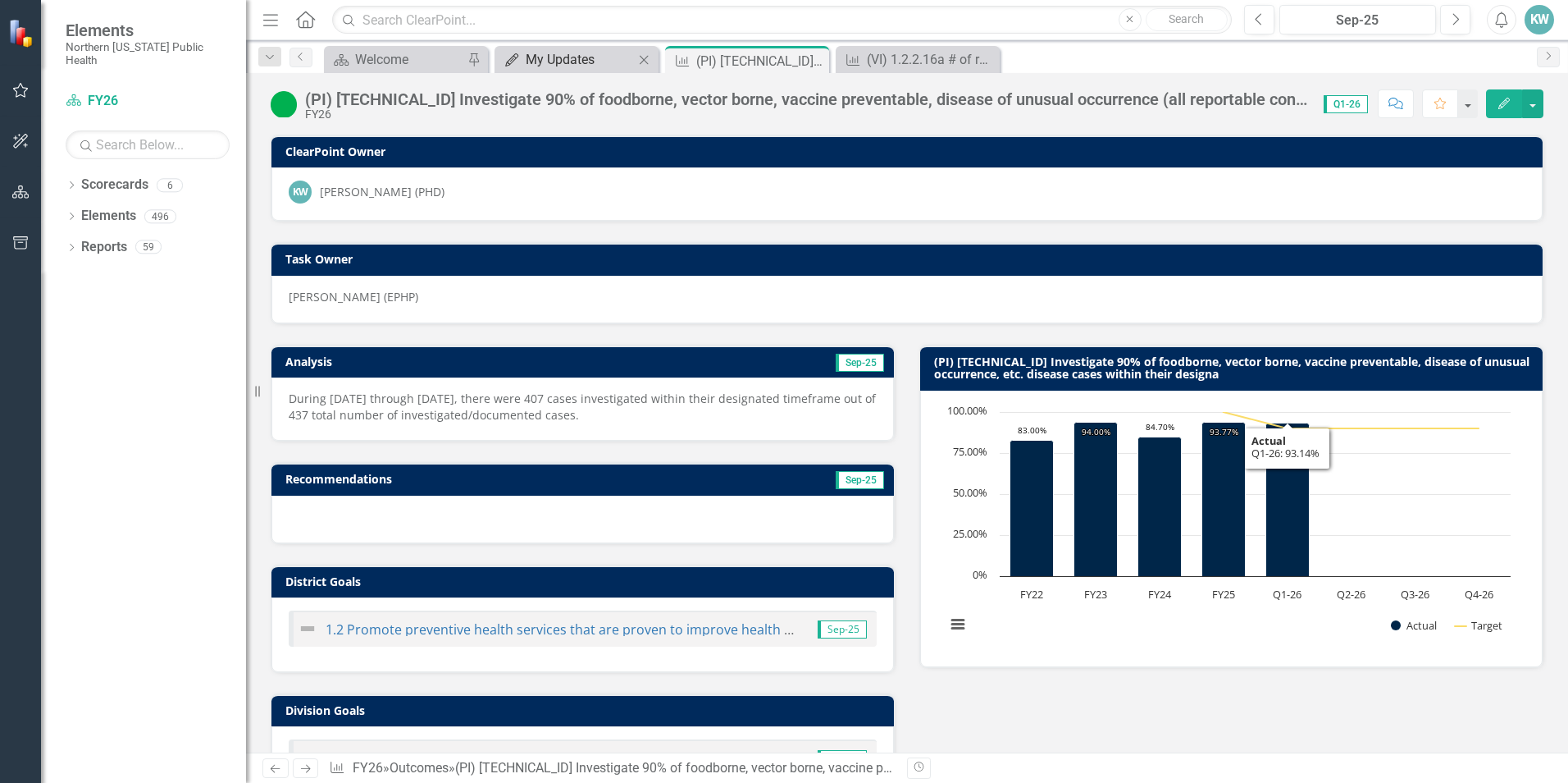
click at [566, 55] on div "My Updates" at bounding box center [579, 59] width 108 height 20
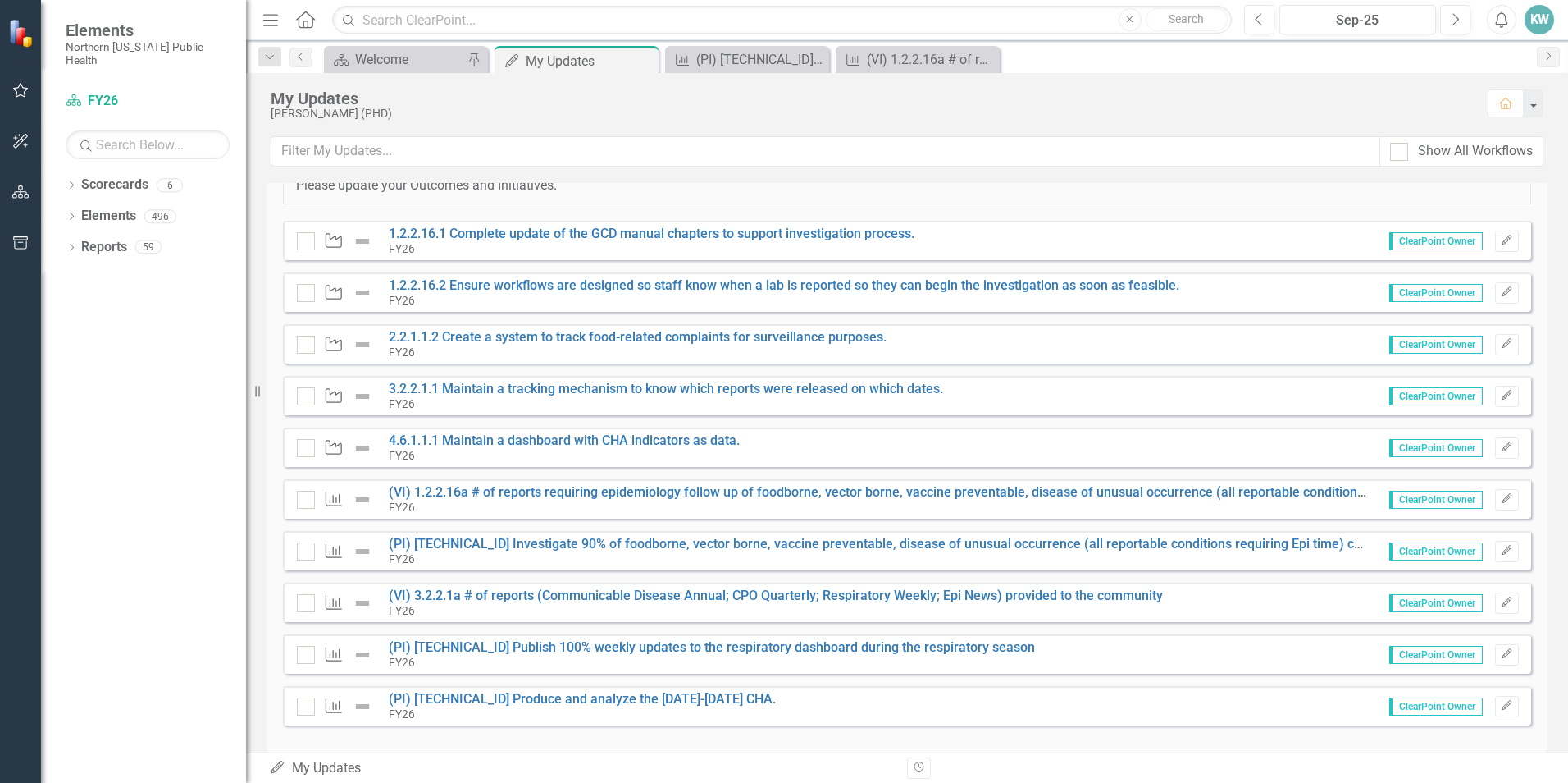
scroll to position [104, 0]
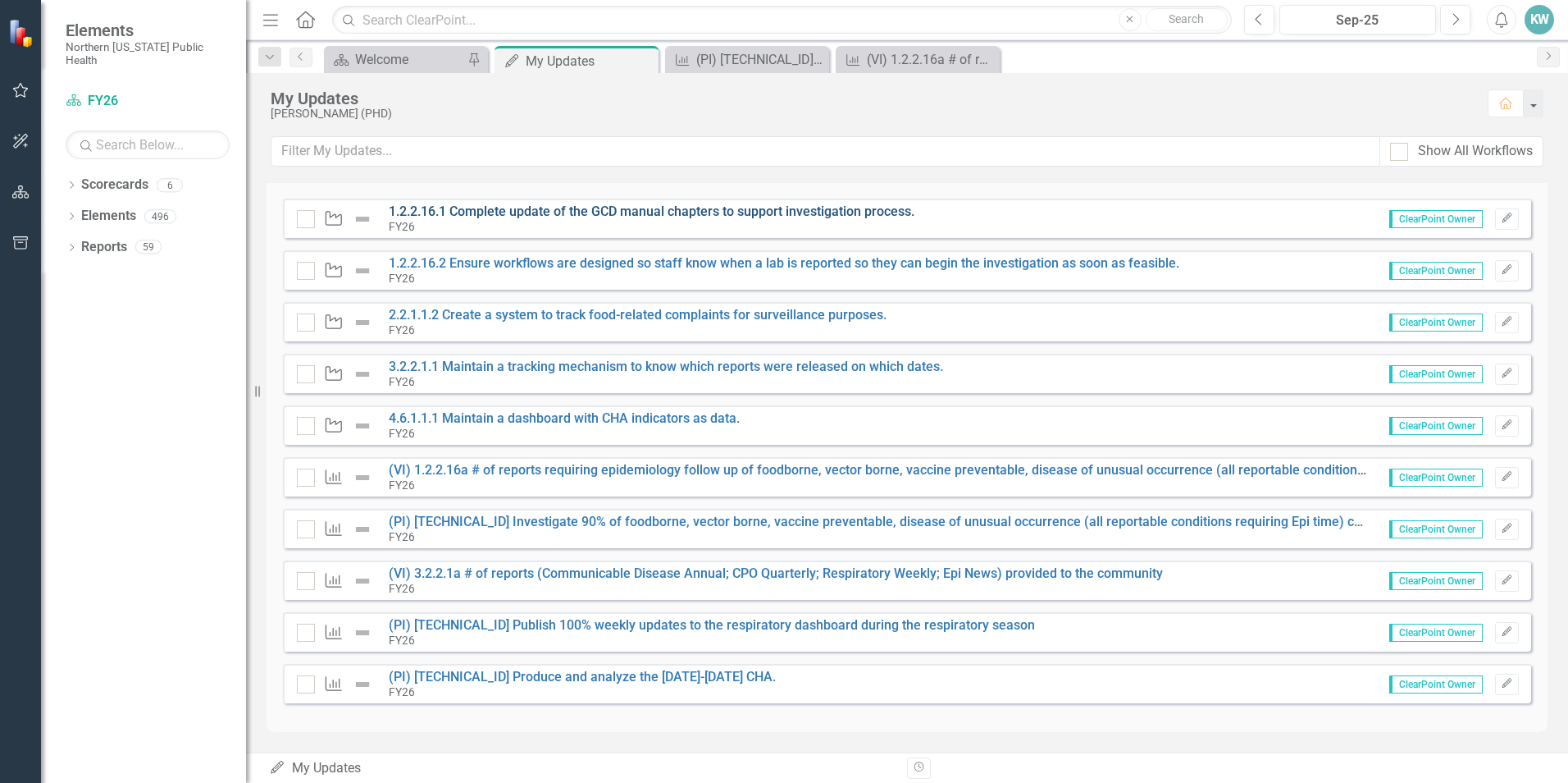
click at [777, 210] on link "1.2.2.16.1 Complete update of the GCD manual chapters to support investigation …" at bounding box center [651, 212] width 526 height 16
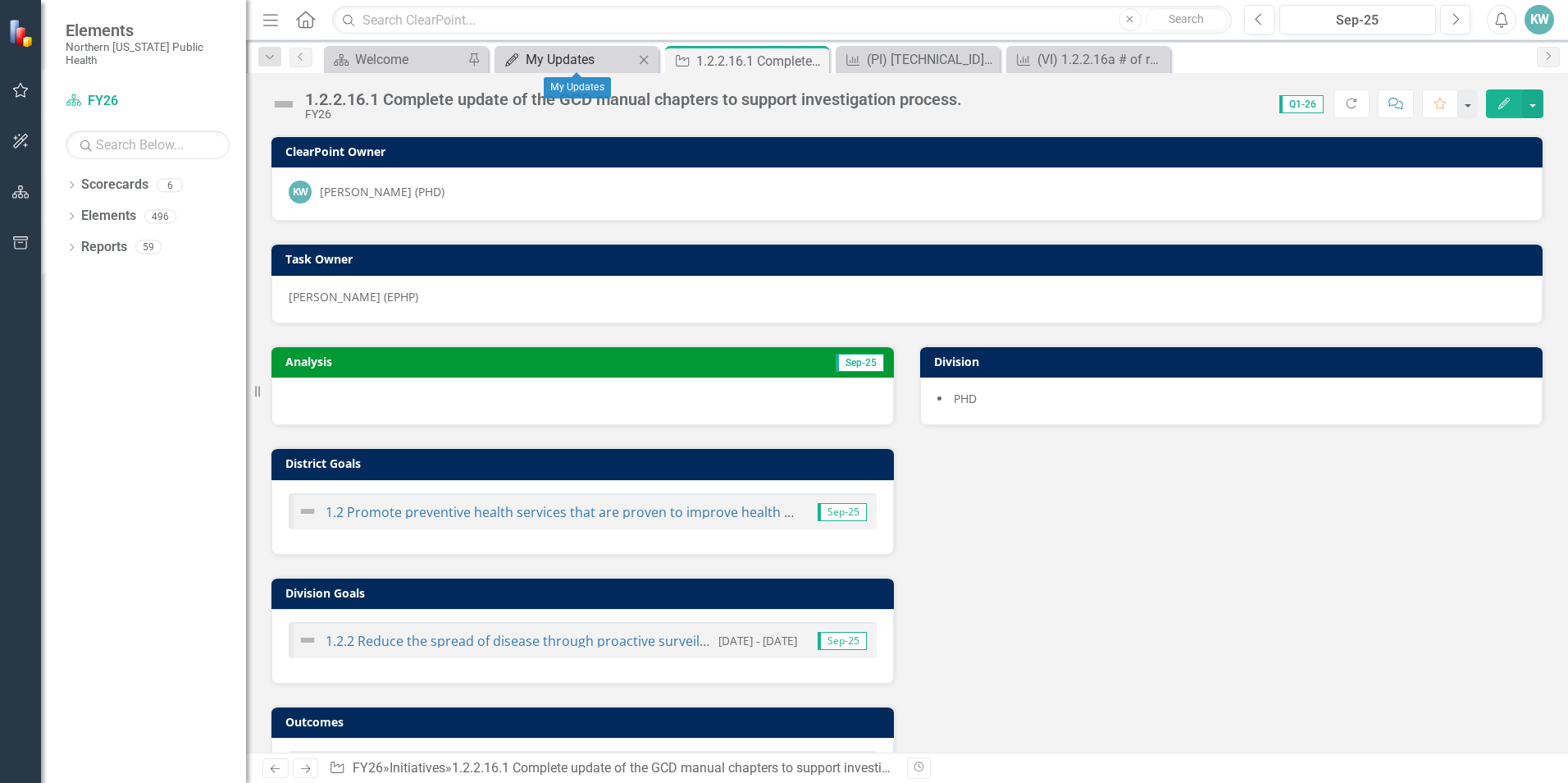
click at [543, 59] on div "My Updates" at bounding box center [579, 59] width 108 height 20
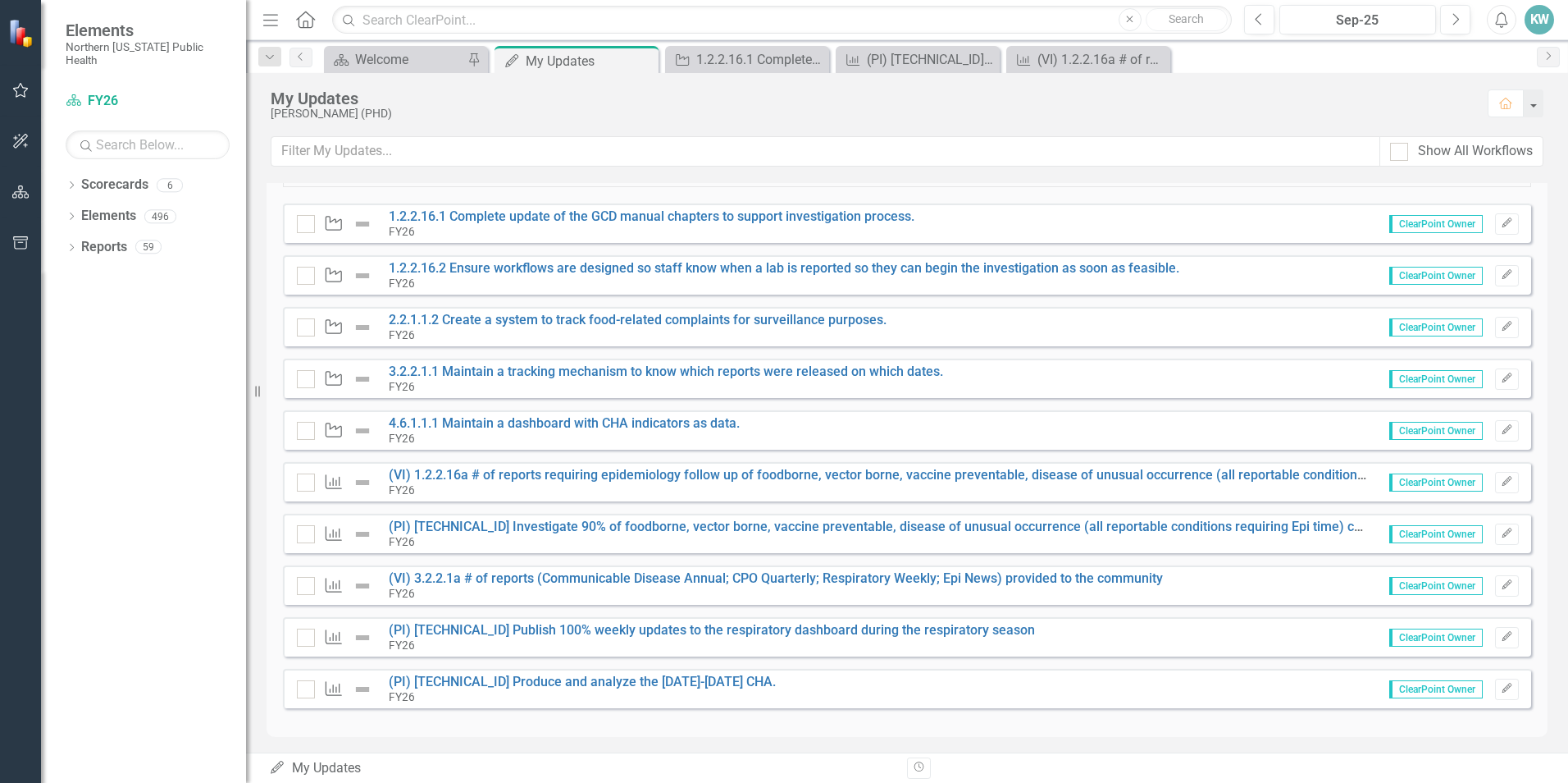
scroll to position [104, 0]
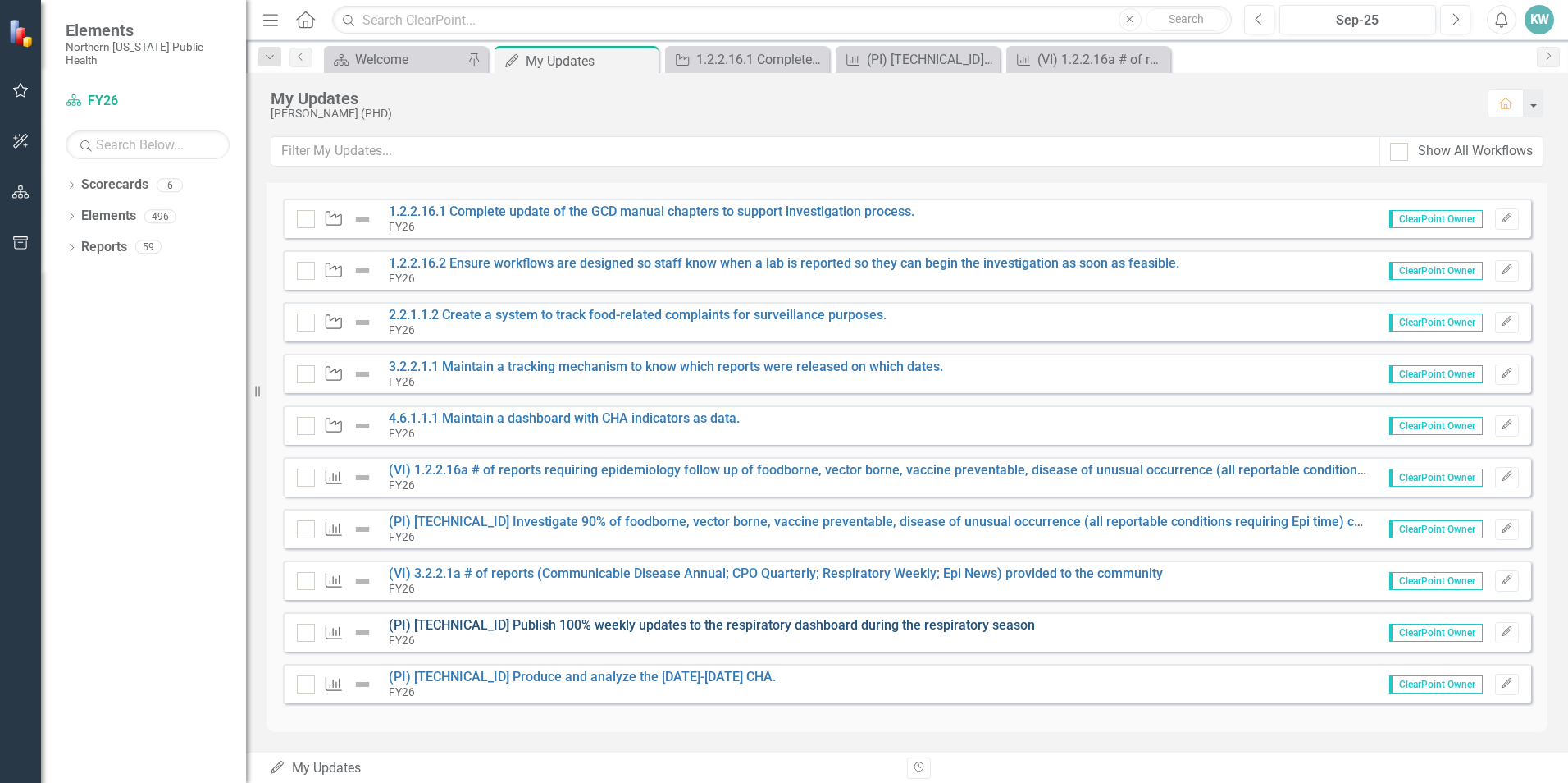
click at [815, 628] on link "(PI) [TECHNICAL_ID] Publish 100% weekly updates to the respiratory dashboard du…" at bounding box center [712, 625] width 647 height 16
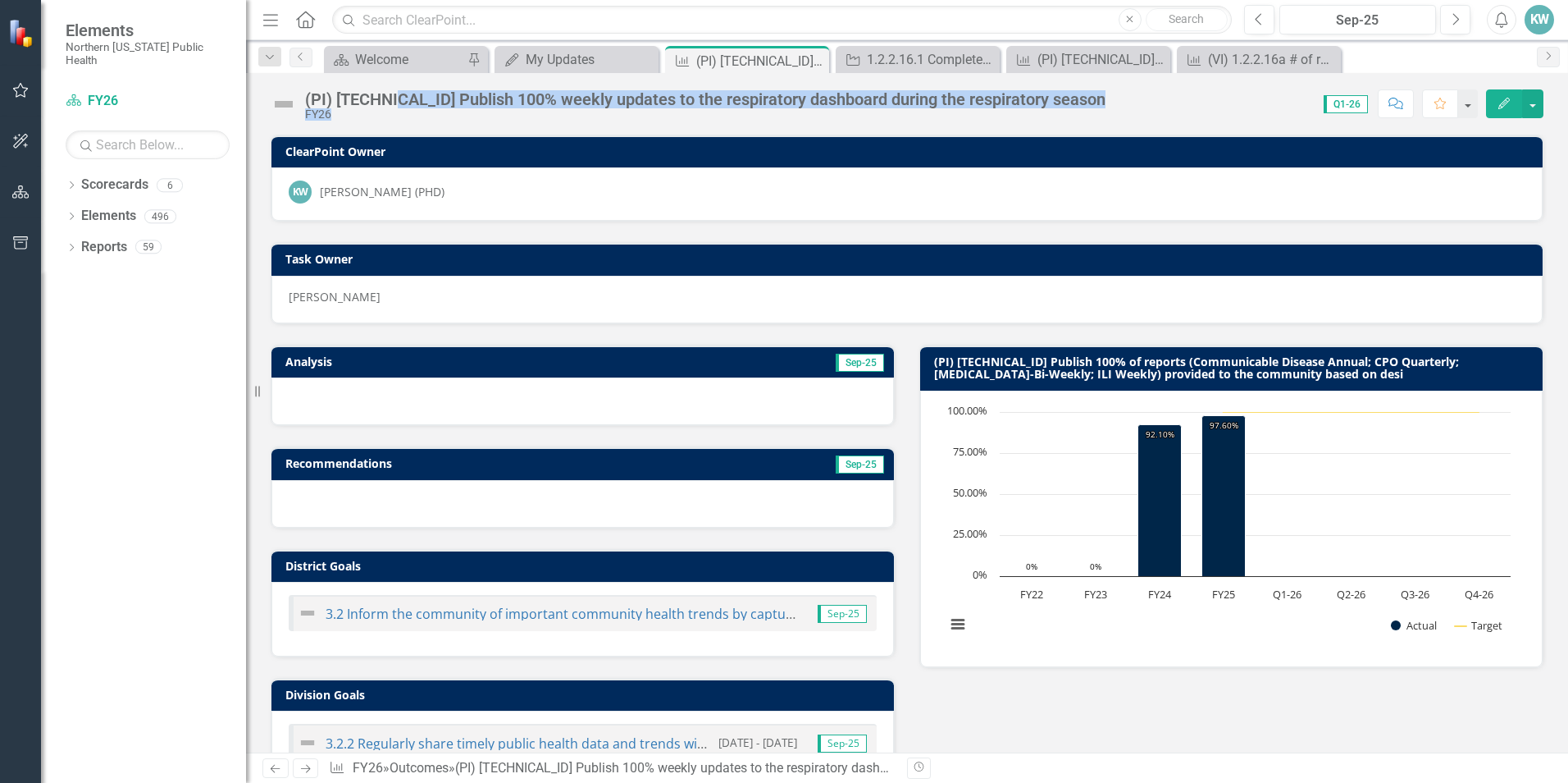
drag, startPoint x: 1055, startPoint y: 104, endPoint x: 386, endPoint y: 105, distance: 669.0
click at [386, 105] on div "(PI) [TECHNICAL_ID] Publish 100% weekly updates to the respiratory dashboard du…" at bounding box center [907, 98] width 1322 height 49
copy div "Publish 100% weekly updates to the respiratory dashboard during the respiratory…"
